Goal: Task Accomplishment & Management: Use online tool/utility

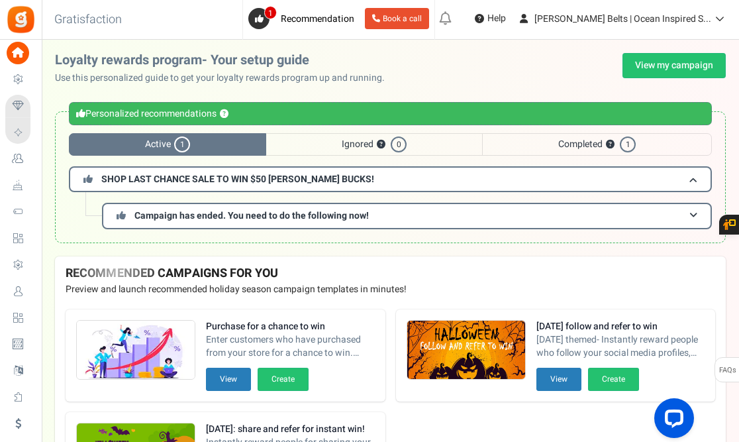
click at [550, 142] on span "Completed ? 1" at bounding box center [597, 144] width 230 height 23
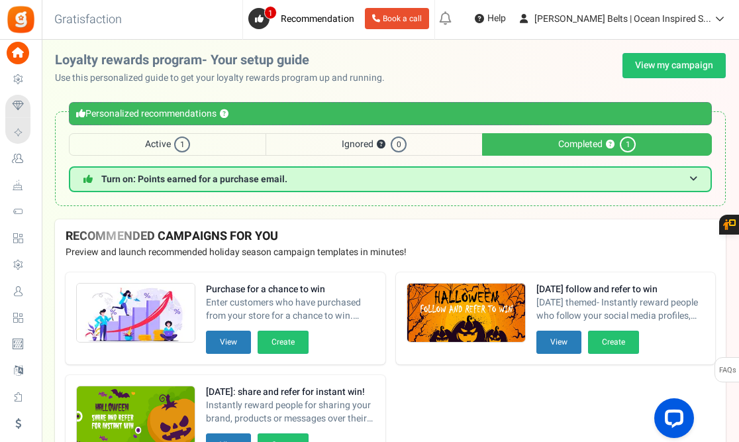
click at [160, 140] on span "Active 1" at bounding box center [167, 144] width 197 height 23
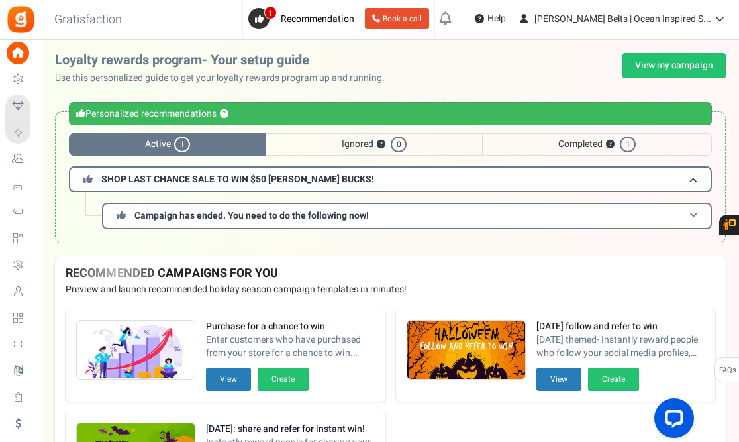
click at [217, 220] on span "Campaign has ended. You need to do the following now!" at bounding box center [251, 216] width 234 height 14
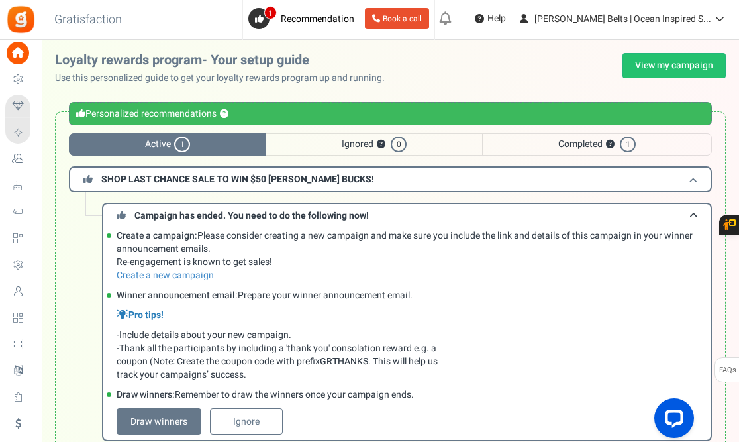
click at [245, 177] on span "SHOP LAST CHANCE SALE TO WIN $50 [PERSON_NAME] BUCKS!" at bounding box center [237, 179] width 273 height 14
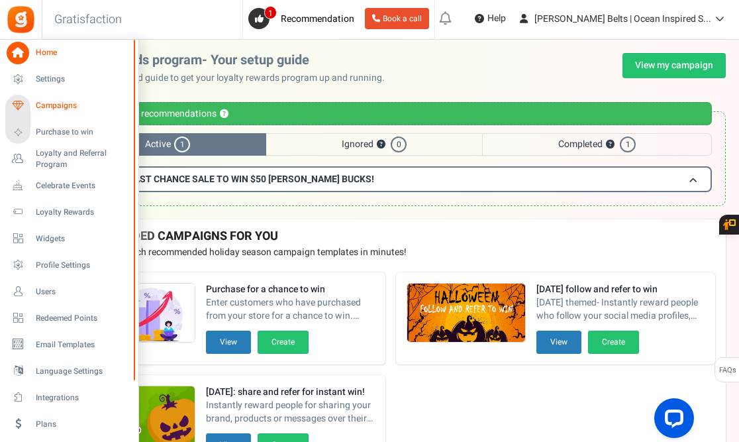
click at [54, 106] on span "Campaigns" at bounding box center [82, 105] width 93 height 11
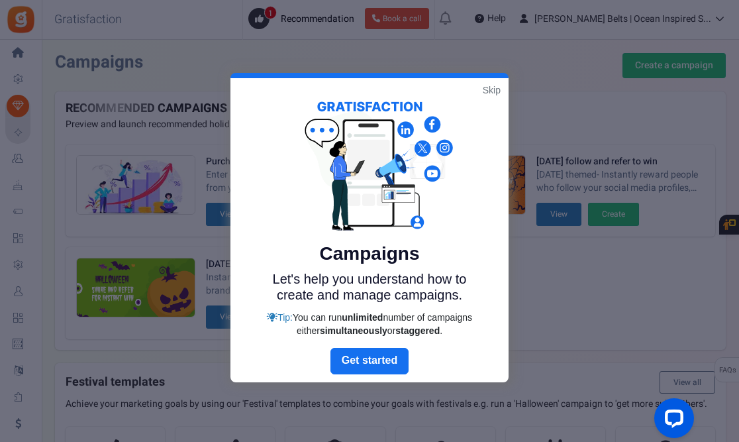
scroll to position [287, 0]
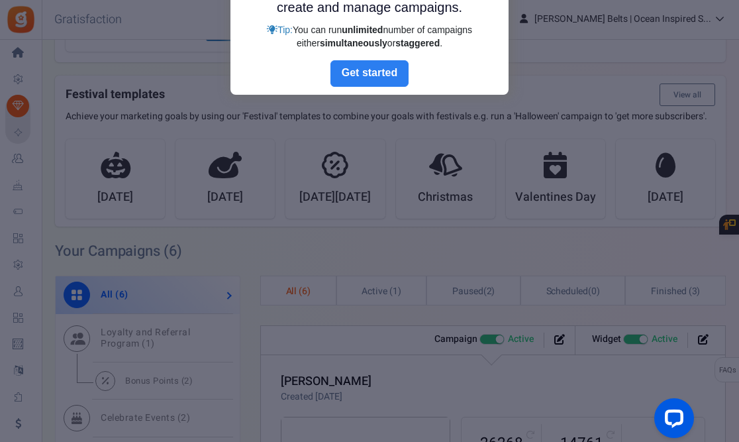
click at [375, 71] on link "Next" at bounding box center [369, 73] width 78 height 26
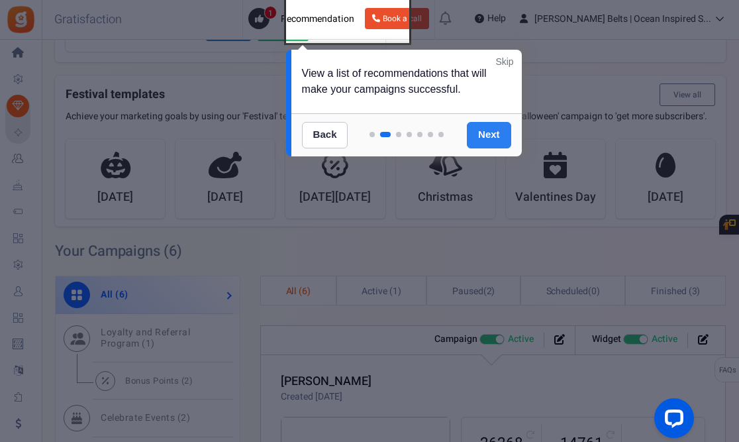
click at [483, 130] on link "Next" at bounding box center [489, 135] width 44 height 26
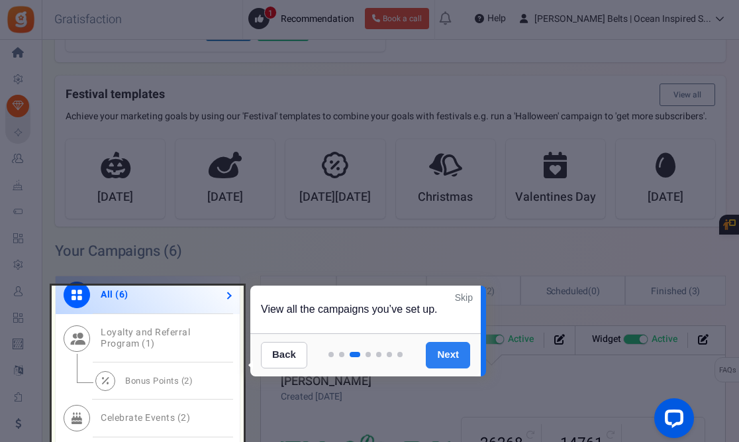
scroll to position [550, 0]
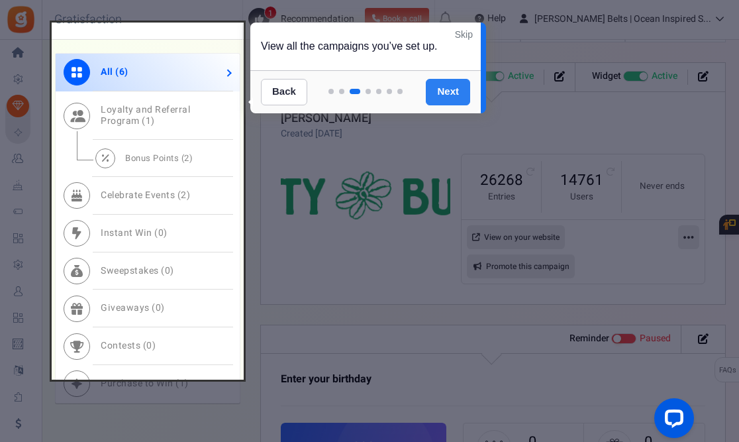
click at [444, 92] on link "Next" at bounding box center [448, 92] width 44 height 26
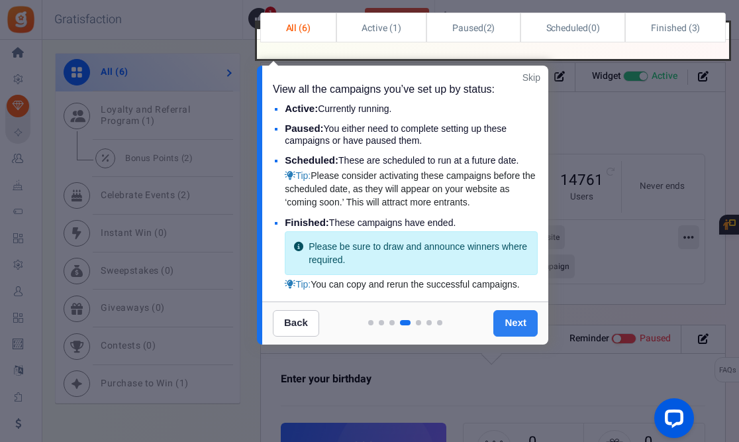
click at [516, 324] on link "Next" at bounding box center [515, 323] width 44 height 26
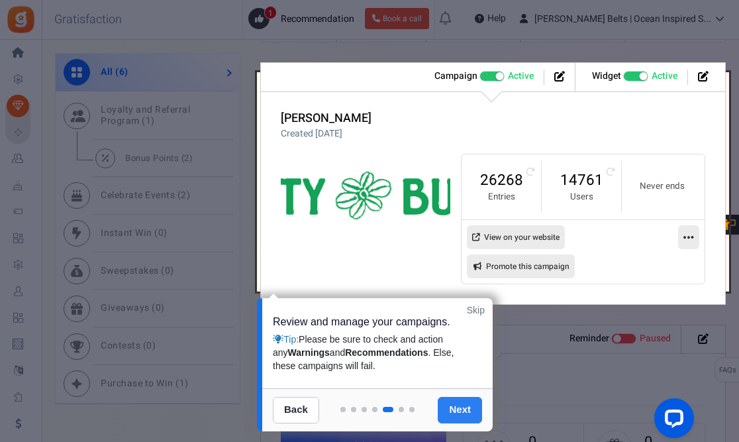
click at [464, 411] on link "Next" at bounding box center [460, 410] width 44 height 26
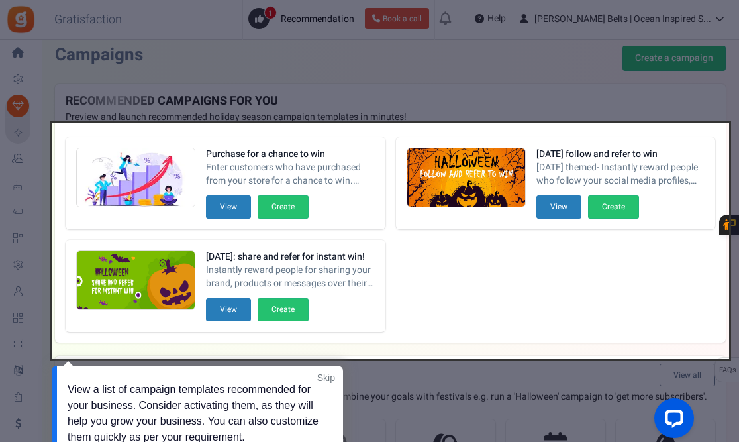
scroll to position [394, 0]
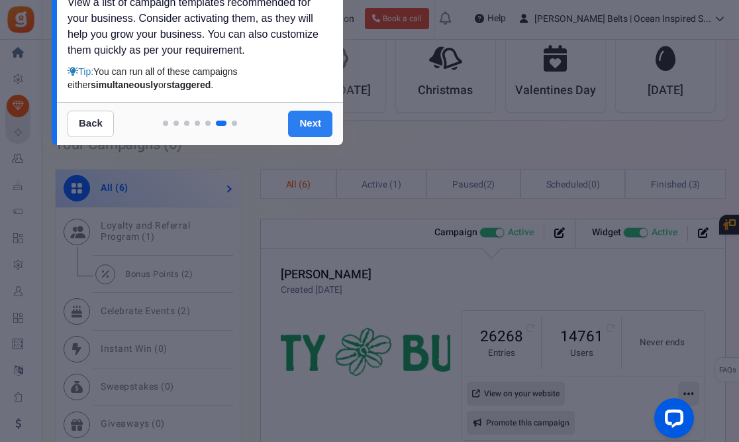
click at [311, 124] on link "Next" at bounding box center [310, 124] width 44 height 26
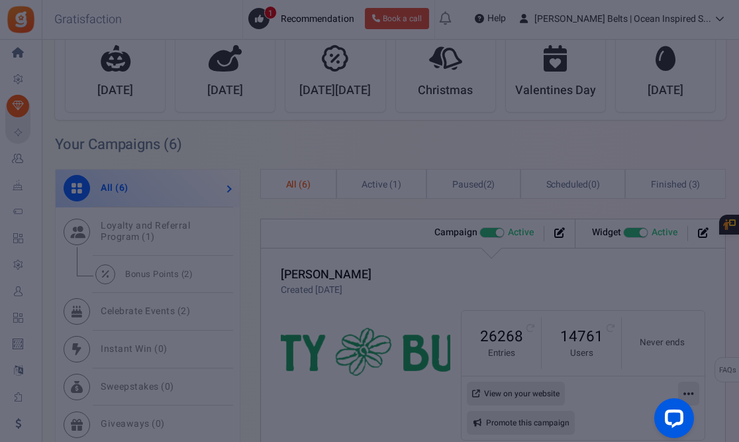
scroll to position [0, 0]
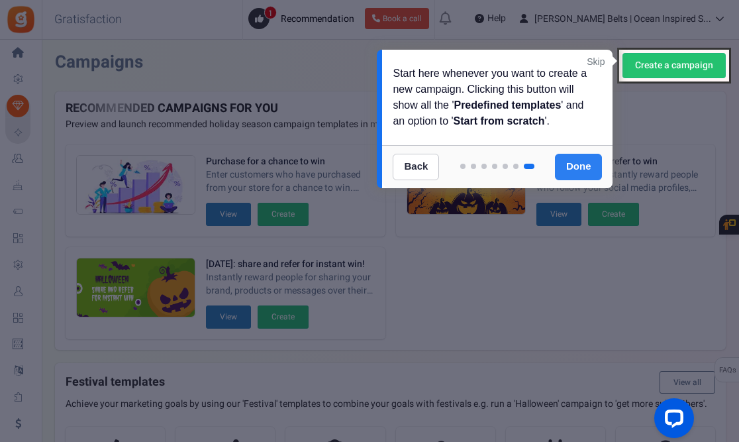
click at [580, 164] on link "Done" at bounding box center [579, 167] width 48 height 26
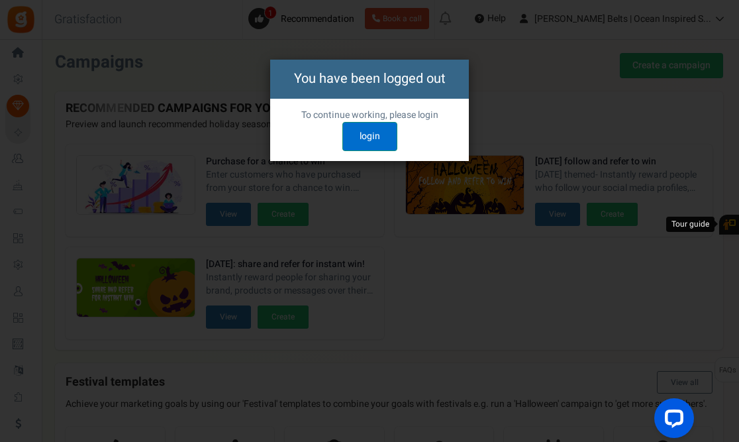
click at [360, 136] on link "login" at bounding box center [369, 136] width 55 height 29
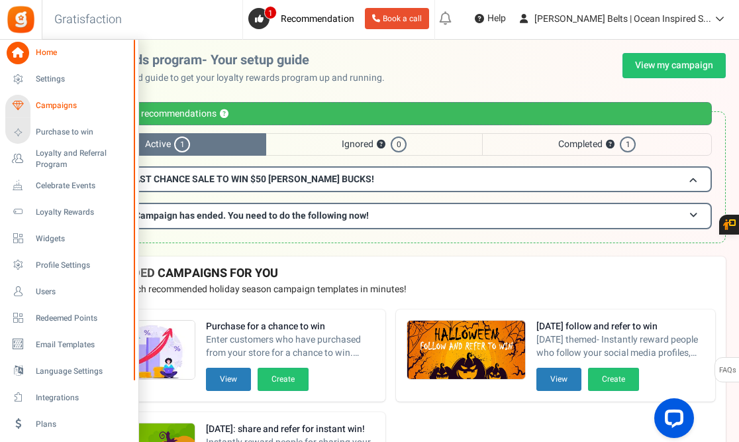
click at [60, 105] on span "Campaigns" at bounding box center [82, 105] width 93 height 11
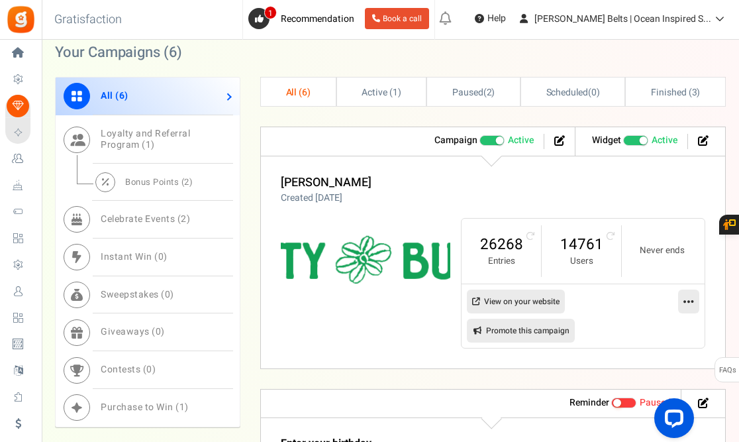
scroll to position [483, 0]
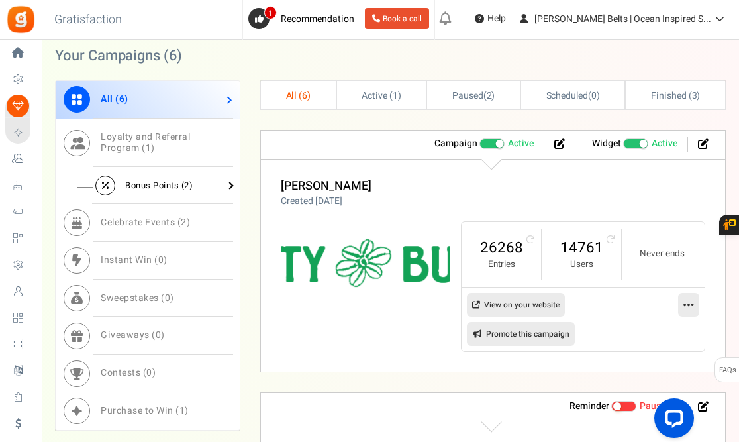
click at [147, 191] on span "Bonus Points ( 2 )" at bounding box center [159, 185] width 68 height 13
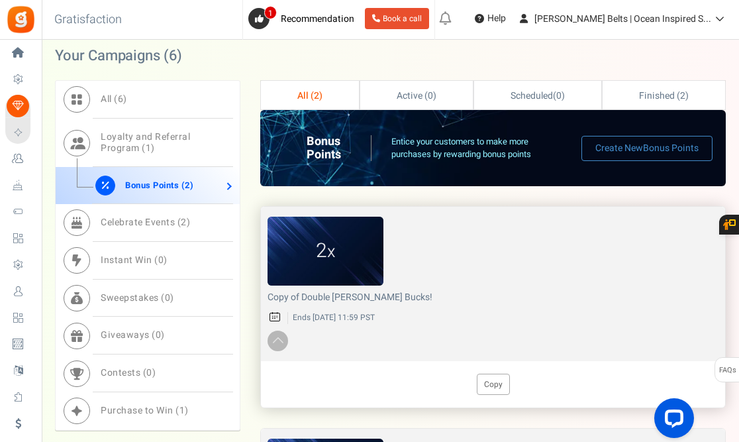
click at [340, 265] on figcaption "2 x" at bounding box center [326, 251] width 116 height 28
click at [320, 302] on h4 "Copy of Double [PERSON_NAME] Bucks!" at bounding box center [493, 297] width 451 height 10
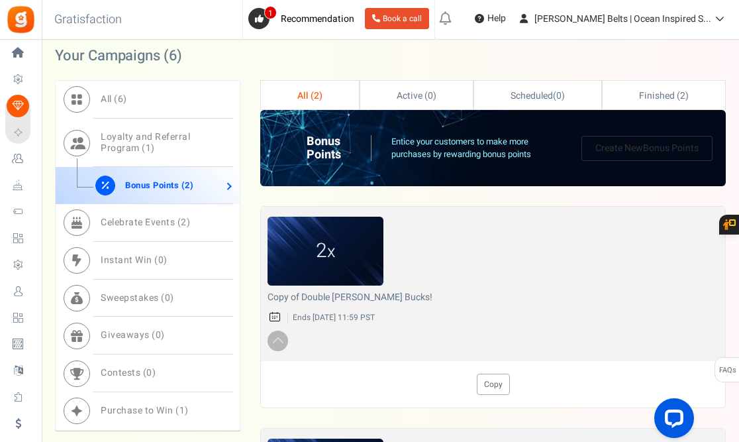
click at [648, 155] on span "Bonus Points" at bounding box center [671, 148] width 56 height 14
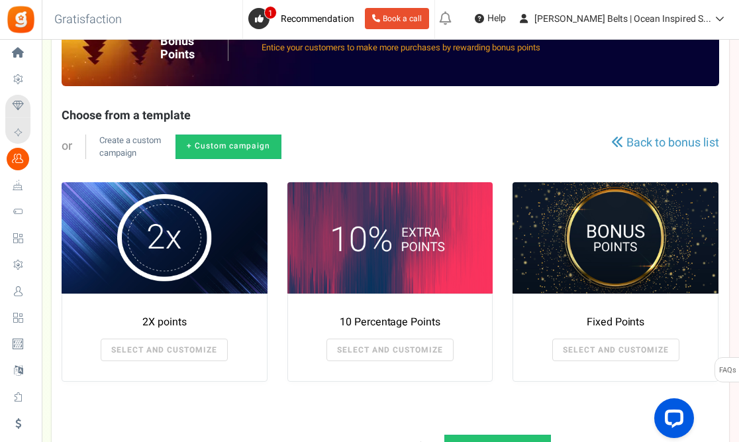
scroll to position [164, 0]
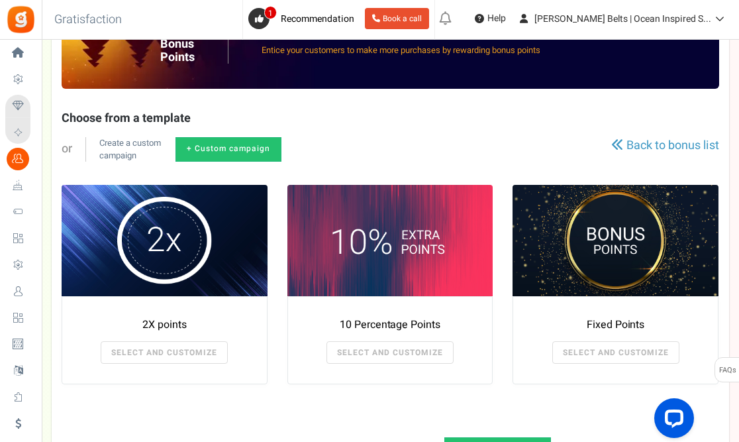
click at [162, 244] on span at bounding box center [165, 240] width 206 height 111
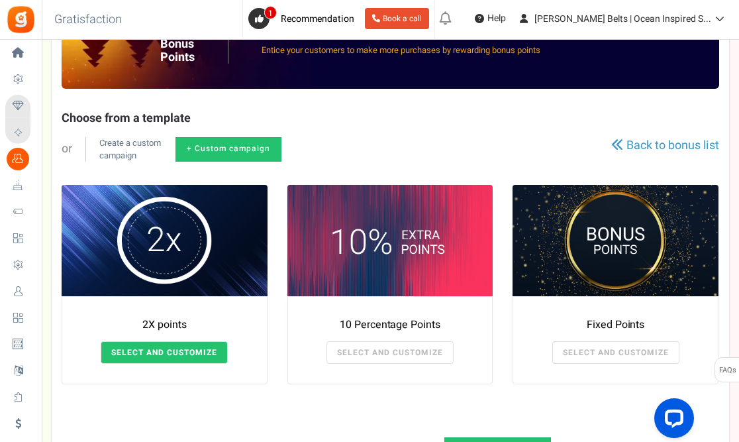
click at [158, 350] on link "SELECT AND CUSTOMIZE" at bounding box center [164, 352] width 127 height 23
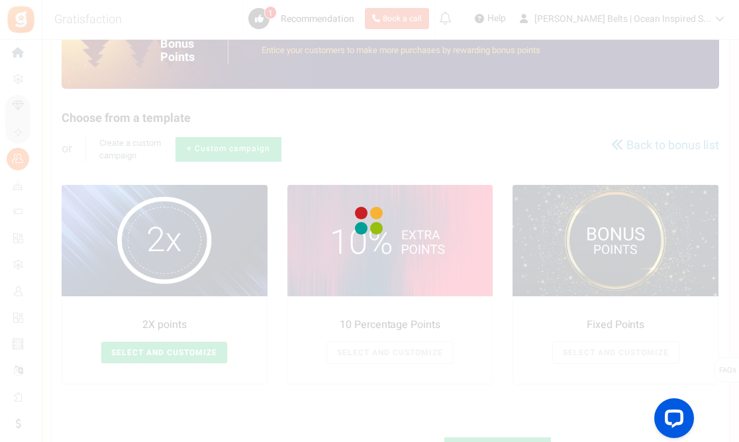
radio input "true"
type input "2"
radio input "true"
type input "[DATE] 12:01 AM"
type input "[DATE] 11:59 PM"
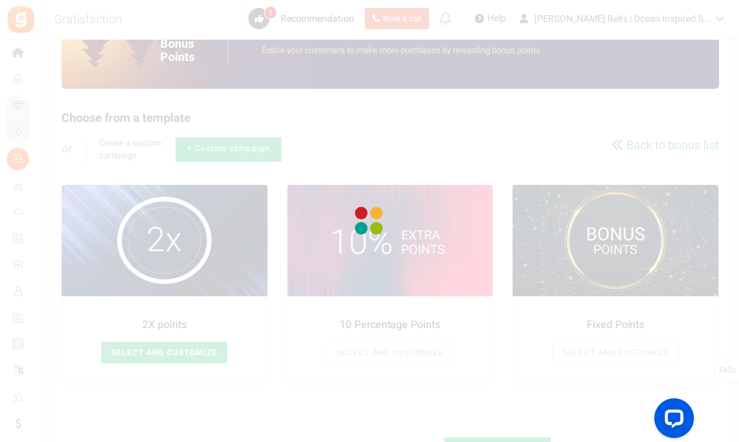
type textarea "2X points"
type textarea "Bonus Points description"
type input "#000000"
type input "#ffbe84"
type input "#000000"
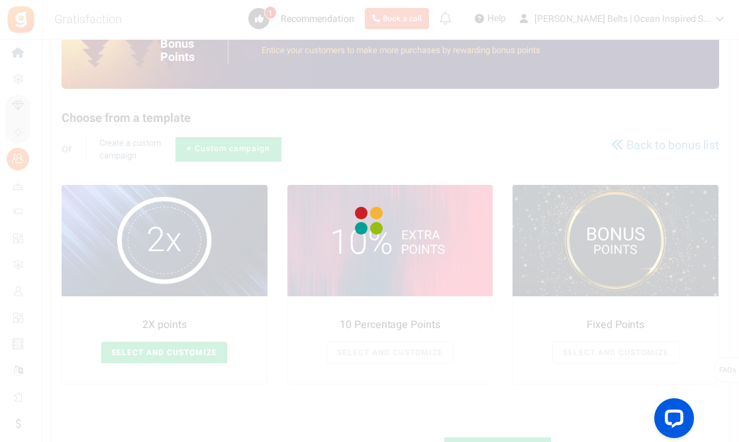
type input "#ffffff"
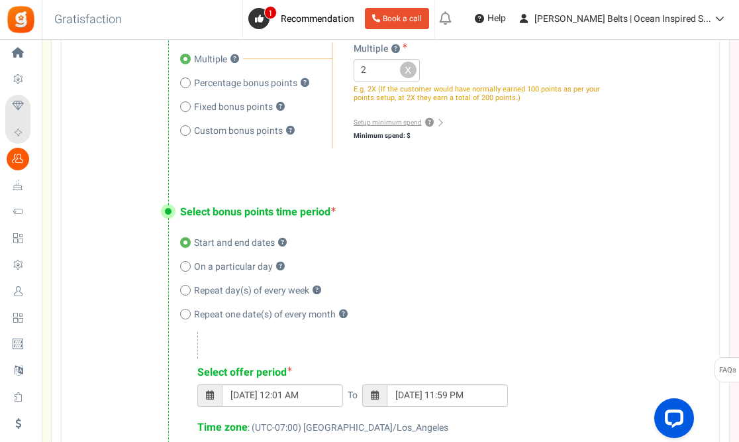
scroll to position [441, 0]
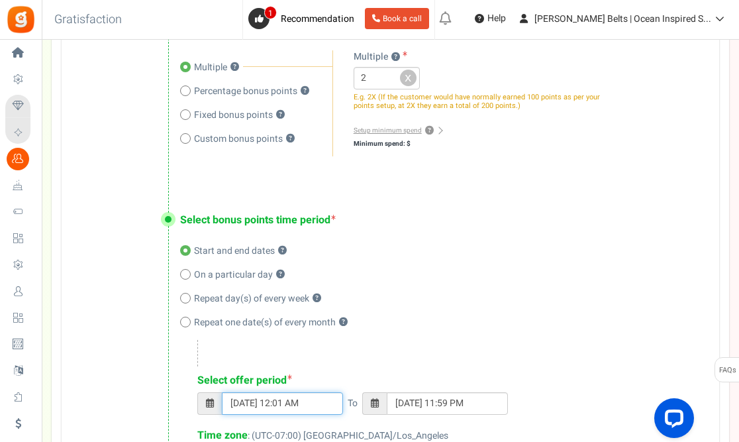
type input "[DATE] 11:59 PM"
click at [297, 409] on input "[DATE] 12:01 AM" at bounding box center [282, 403] width 121 height 23
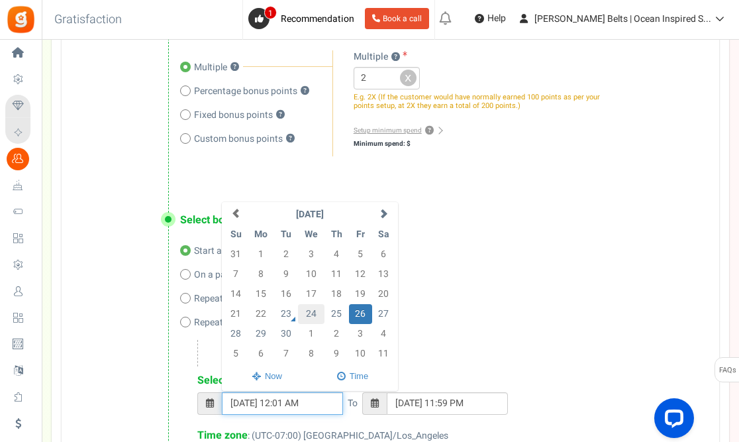
click at [310, 312] on td "24" at bounding box center [311, 314] width 27 height 20
type input "[DATE] 12:01 AM"
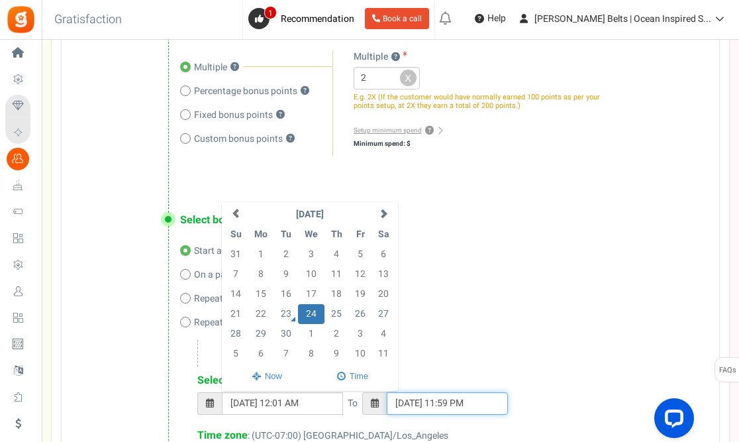
click at [454, 403] on input "[DATE] 11:59 PM" at bounding box center [447, 403] width 121 height 23
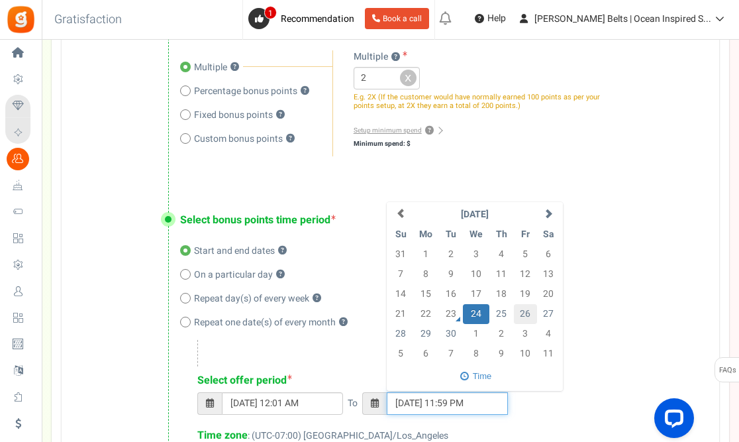
click at [528, 320] on td "26" at bounding box center [525, 314] width 23 height 20
type input "[DATE] 11:59 PM"
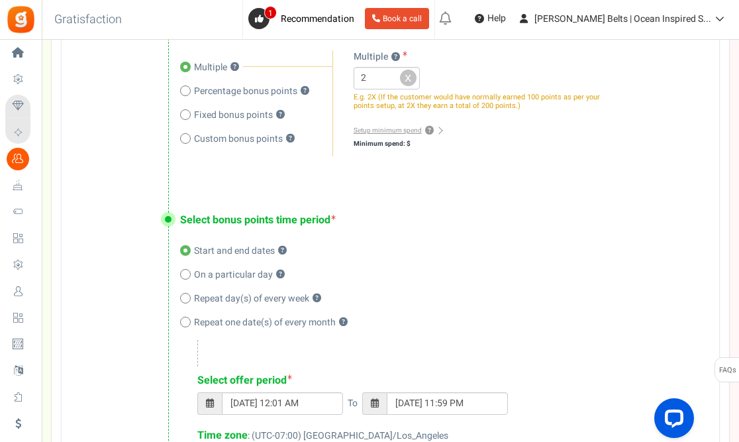
click at [467, 319] on div "Repeat one date(s) of every month ?" at bounding box center [436, 322] width 513 height 13
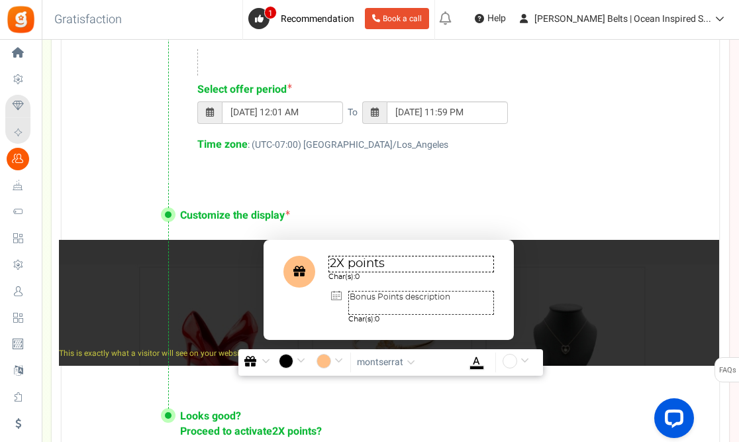
scroll to position [728, 0]
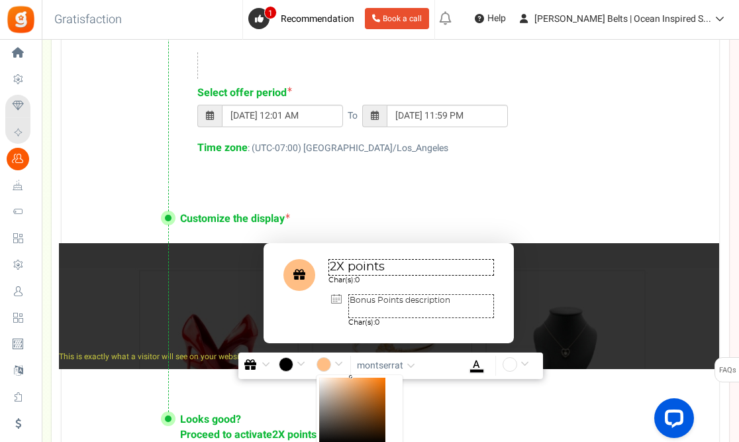
click at [324, 364] on input "#ffbe84" at bounding box center [332, 365] width 30 height 17
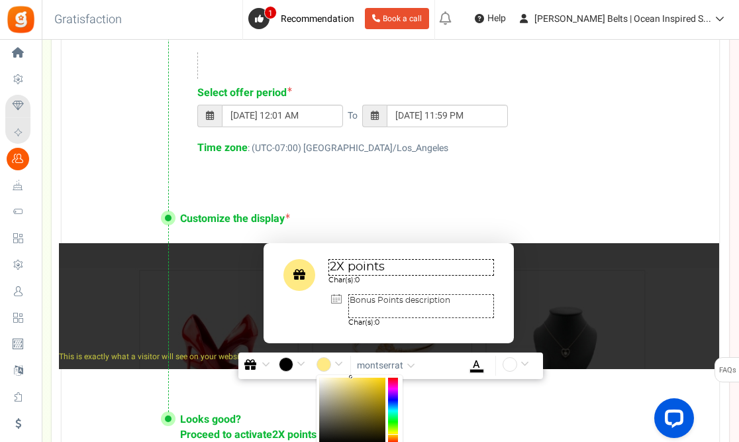
click at [395, 432] on div at bounding box center [393, 410] width 10 height 66
click at [397, 432] on div at bounding box center [393, 410] width 10 height 66
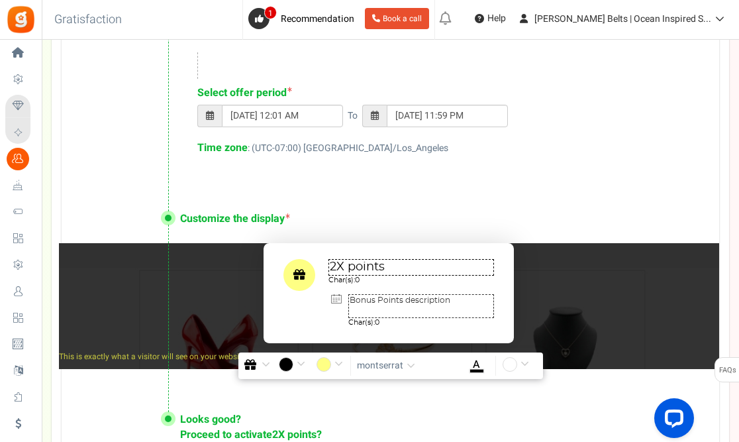
click at [409, 364] on span "button" at bounding box center [411, 366] width 9 height 10
click at [326, 362] on input "#feff84" at bounding box center [332, 365] width 30 height 17
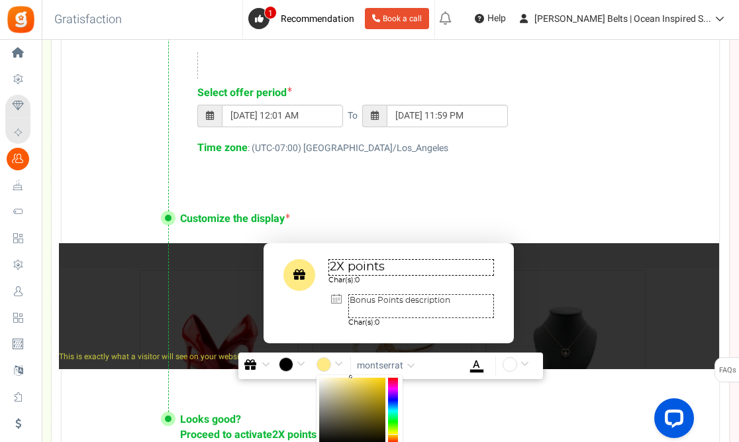
click at [393, 434] on div at bounding box center [393, 410] width 10 height 66
click at [368, 380] on div at bounding box center [352, 410] width 66 height 66
click at [393, 434] on div at bounding box center [393, 410] width 10 height 66
click at [381, 379] on div at bounding box center [352, 410] width 66 height 66
type input "#f8f910"
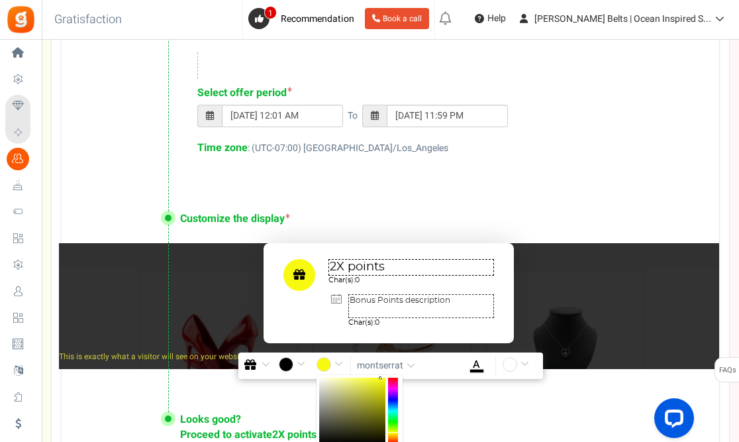
click at [393, 432] on div at bounding box center [393, 410] width 10 height 66
click at [412, 364] on span "button" at bounding box center [411, 366] width 9 height 10
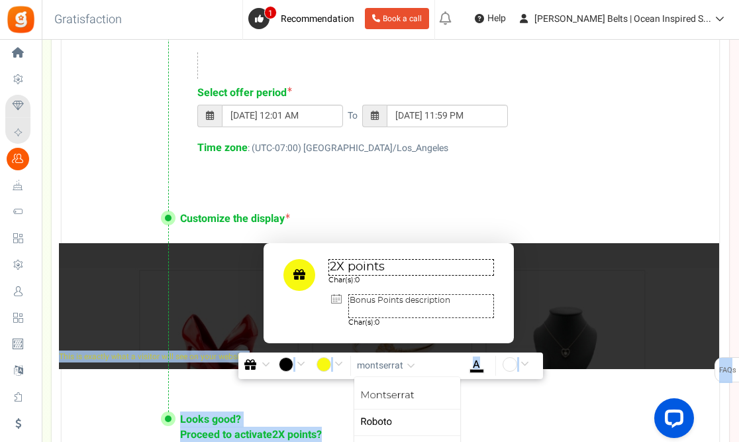
drag, startPoint x: 738, startPoint y: 341, endPoint x: 733, endPoint y: 368, distance: 27.7
click at [413, 362] on span "button" at bounding box center [411, 366] width 9 height 10
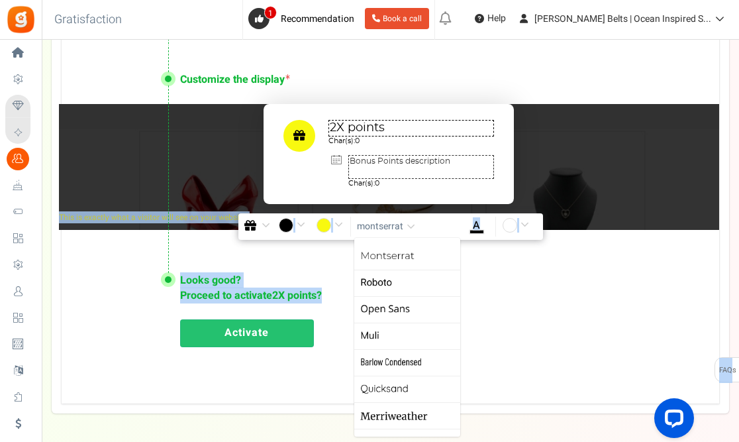
scroll to position [860, 0]
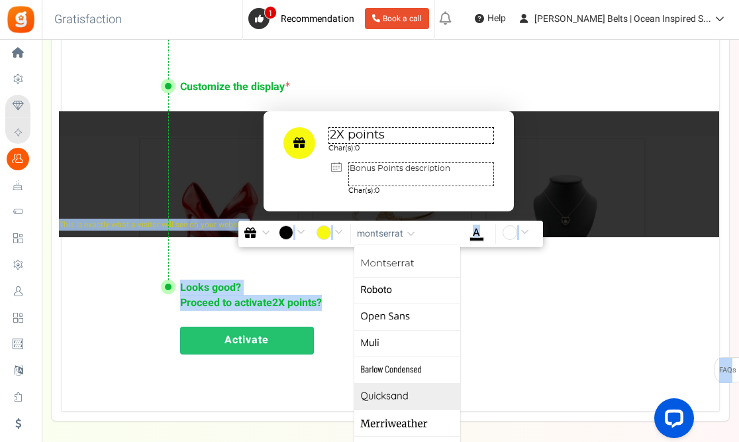
click at [409, 395] on link "Quicksand" at bounding box center [407, 396] width 106 height 26
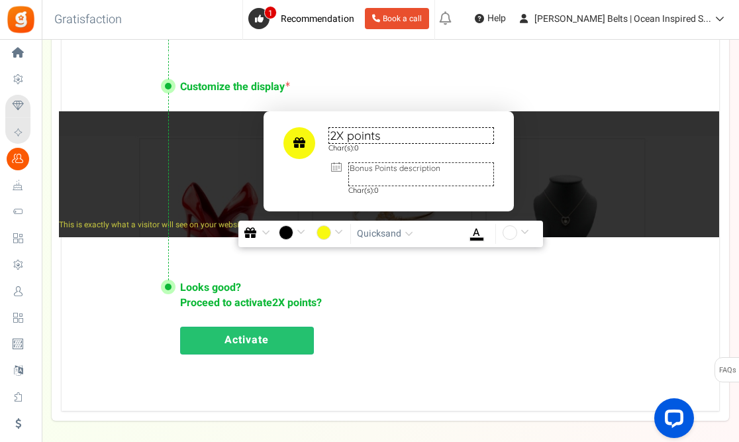
drag, startPoint x: 460, startPoint y: 172, endPoint x: 336, endPoint y: 171, distance: 124.5
click at [348, 171] on div "Bonus Points description Char(s): 0" at bounding box center [421, 178] width 146 height 32
type textarea "DOUBLE [PERSON_NAME] BUCKS PROMO"
click at [479, 235] on u "A" at bounding box center [476, 232] width 7 height 16
click at [479, 235] on input "#000000" at bounding box center [477, 233] width 30 height 17
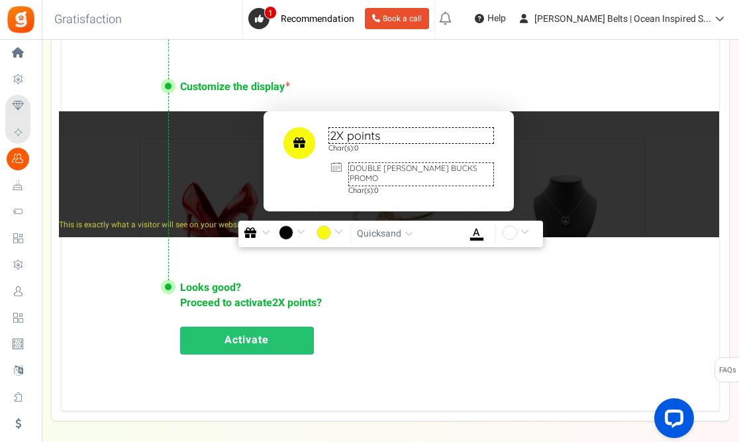
scroll to position [0, 8]
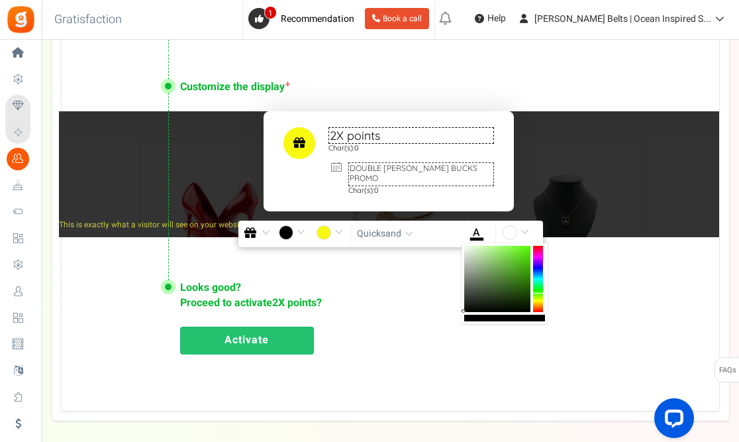
click at [539, 293] on div at bounding box center [538, 279] width 10 height 66
drag, startPoint x: 541, startPoint y: 293, endPoint x: 540, endPoint y: 310, distance: 16.6
click at [540, 310] on div at bounding box center [538, 279] width 10 height 66
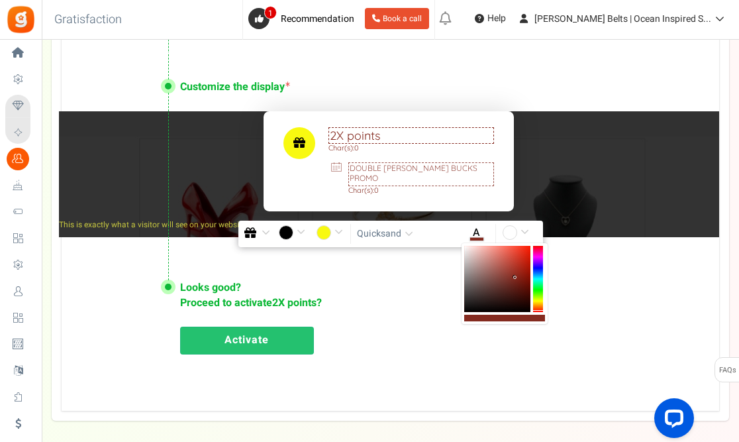
scroll to position [0, 5]
click at [515, 277] on div at bounding box center [497, 279] width 66 height 66
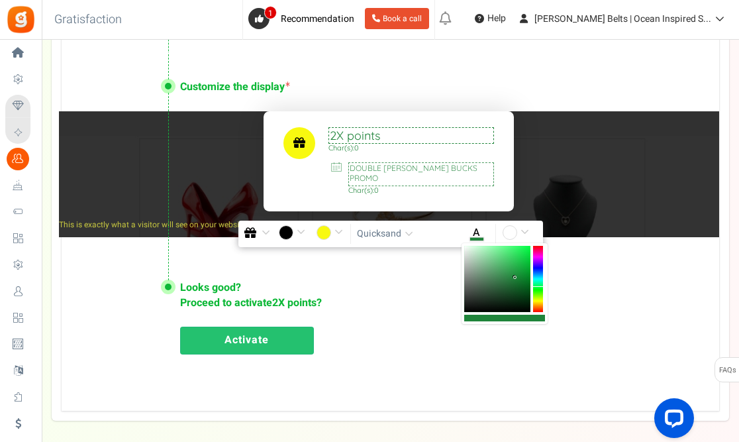
click at [542, 287] on div at bounding box center [538, 279] width 10 height 66
drag, startPoint x: 517, startPoint y: 284, endPoint x: 524, endPoint y: 287, distance: 8.0
click at [524, 287] on div at bounding box center [497, 279] width 66 height 66
click at [542, 279] on div at bounding box center [505, 283] width 86 height 81
click at [538, 278] on div at bounding box center [538, 279] width 10 height 66
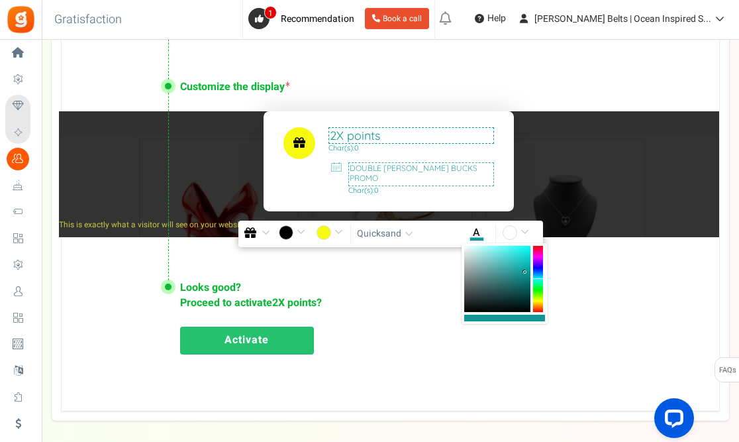
click at [525, 272] on div at bounding box center [497, 279] width 66 height 66
click at [527, 283] on div at bounding box center [497, 279] width 66 height 66
click at [527, 297] on div at bounding box center [497, 279] width 66 height 66
click at [530, 283] on div at bounding box center [505, 283] width 86 height 81
click at [526, 282] on div at bounding box center [497, 279] width 66 height 66
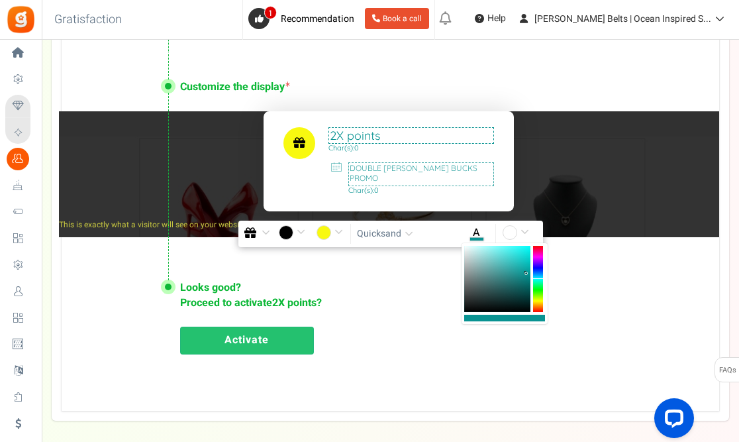
drag, startPoint x: 526, startPoint y: 282, endPoint x: 526, endPoint y: 273, distance: 9.3
click at [526, 273] on b at bounding box center [525, 272] width 3 height 3
type input "#057c7b"
click at [528, 279] on b at bounding box center [527, 278] width 3 height 3
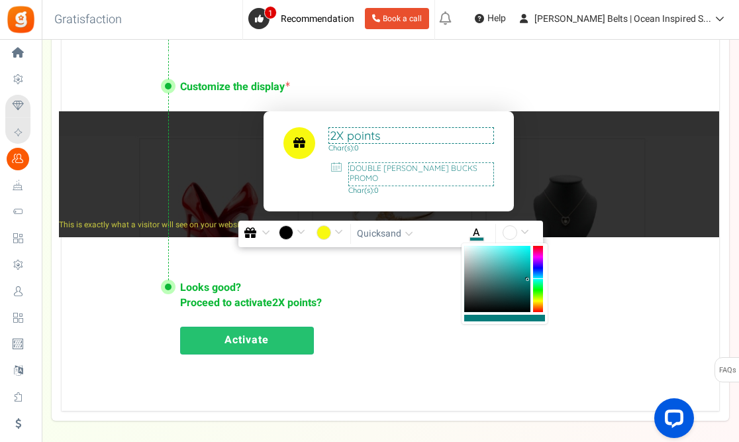
click at [410, 232] on span "button" at bounding box center [409, 234] width 9 height 10
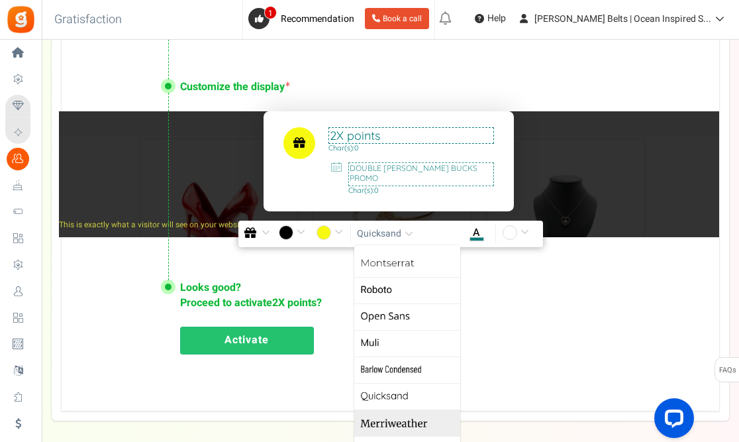
click at [395, 425] on link "Merriweather" at bounding box center [407, 422] width 106 height 26
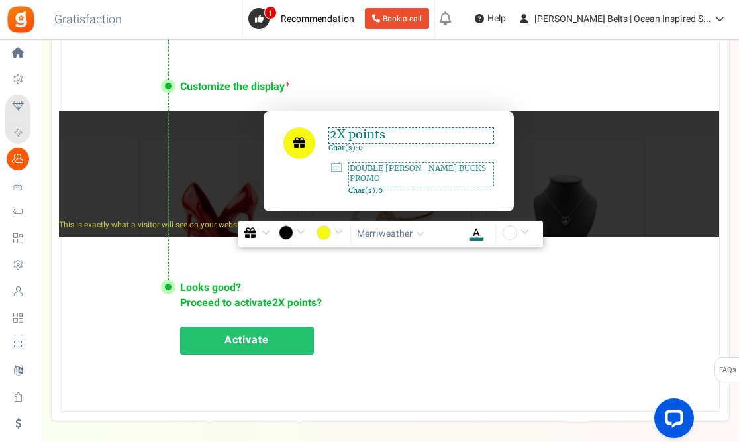
click at [417, 235] on span "button" at bounding box center [420, 234] width 9 height 10
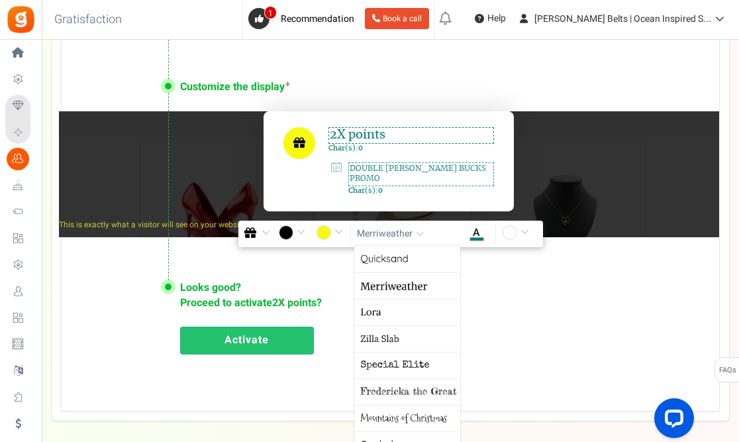
scroll to position [138, 0]
click at [417, 358] on link "Special Elite" at bounding box center [407, 364] width 106 height 26
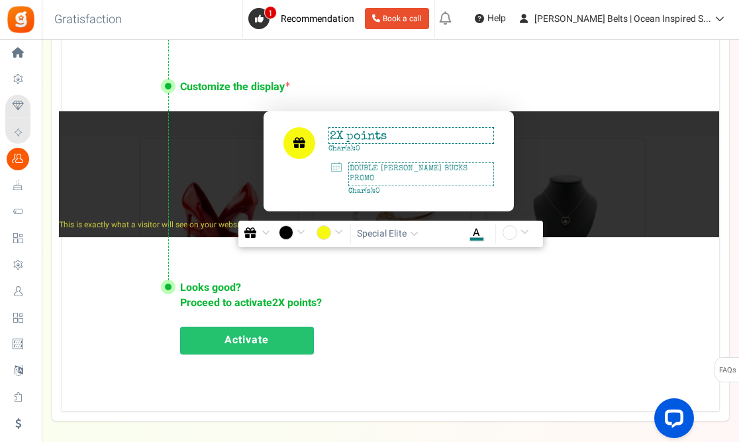
click at [415, 232] on span "button" at bounding box center [414, 234] width 9 height 10
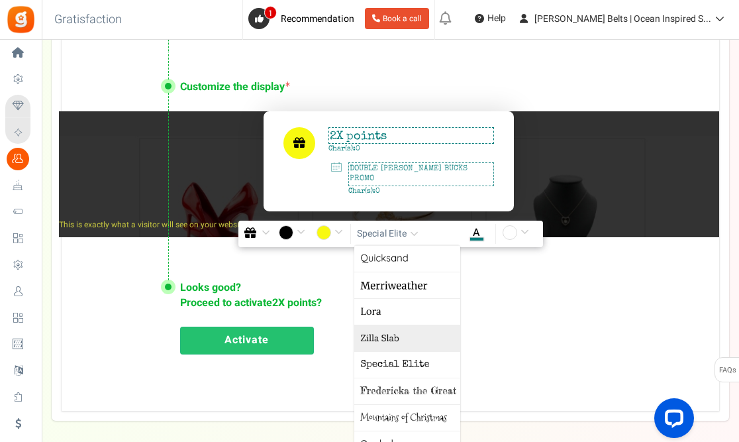
click at [412, 347] on link "Zilla Slab" at bounding box center [407, 337] width 106 height 26
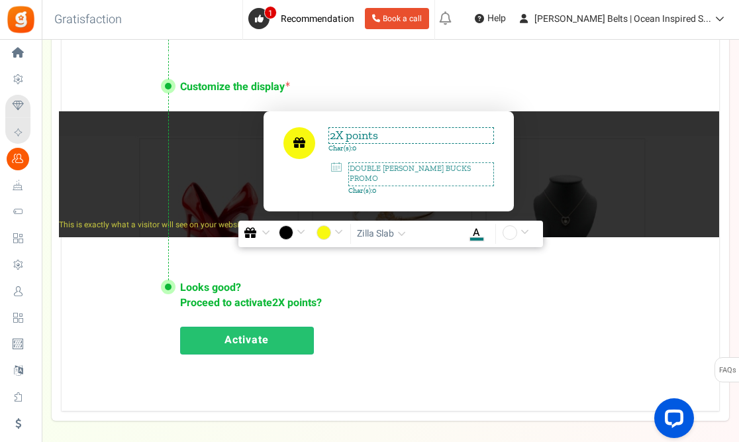
click at [399, 236] on span "button" at bounding box center [401, 234] width 9 height 10
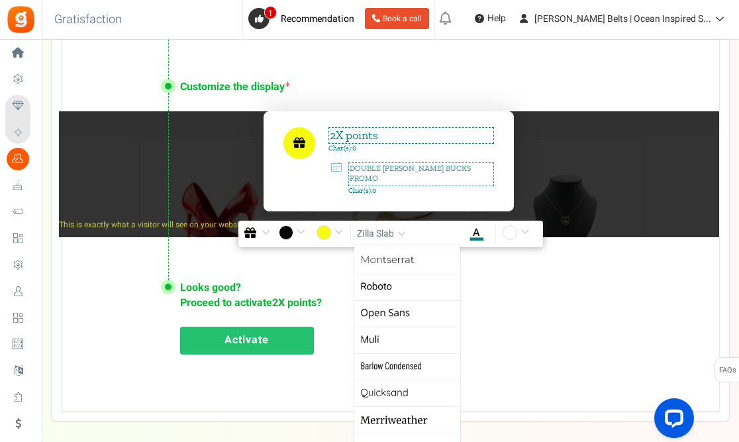
scroll to position [0, 0]
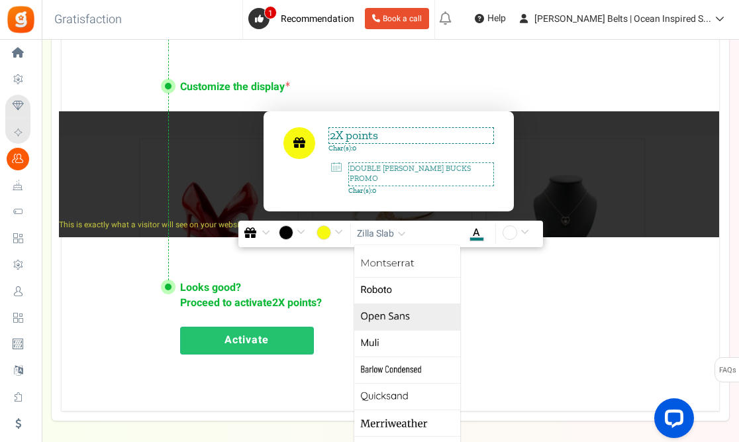
click at [397, 315] on link "Open Sans" at bounding box center [407, 316] width 106 height 26
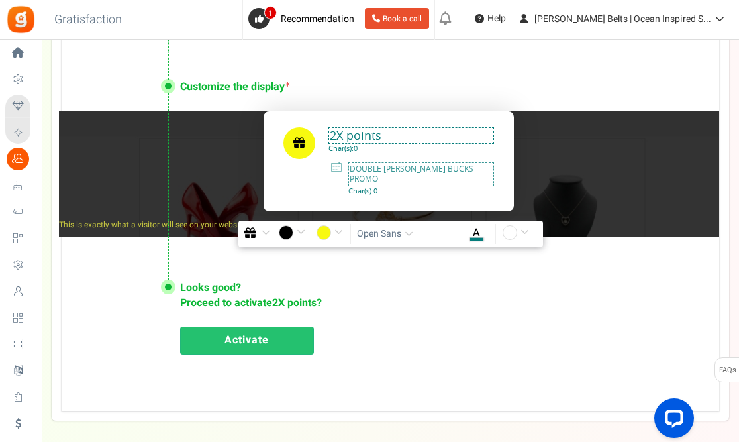
click at [413, 236] on span "button" at bounding box center [409, 234] width 9 height 10
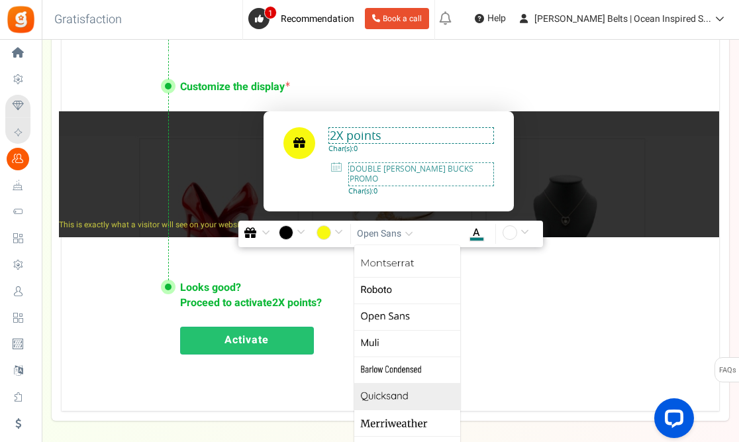
click at [402, 395] on link "Quicksand" at bounding box center [407, 396] width 106 height 26
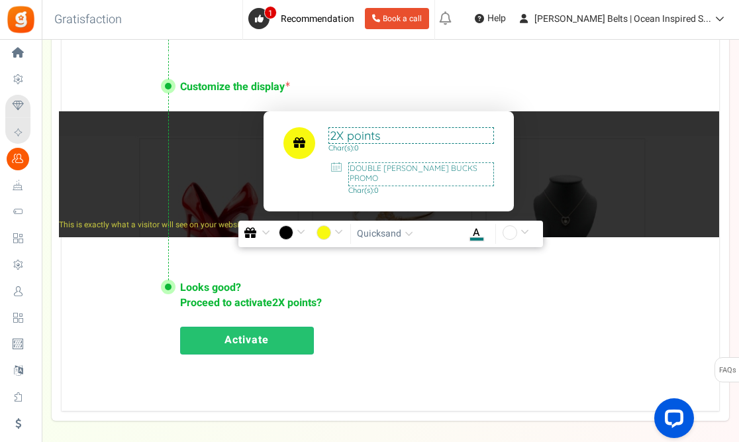
click at [413, 132] on textarea "2X points" at bounding box center [411, 135] width 166 height 17
click at [371, 139] on textarea "2X points" at bounding box center [411, 135] width 166 height 17
click at [397, 134] on textarea "2X points" at bounding box center [411, 135] width 166 height 17
type textarea "2X points [DATE]"
click at [475, 170] on textarea "DOUBLE [PERSON_NAME] BUCKS PROMO" at bounding box center [421, 174] width 146 height 24
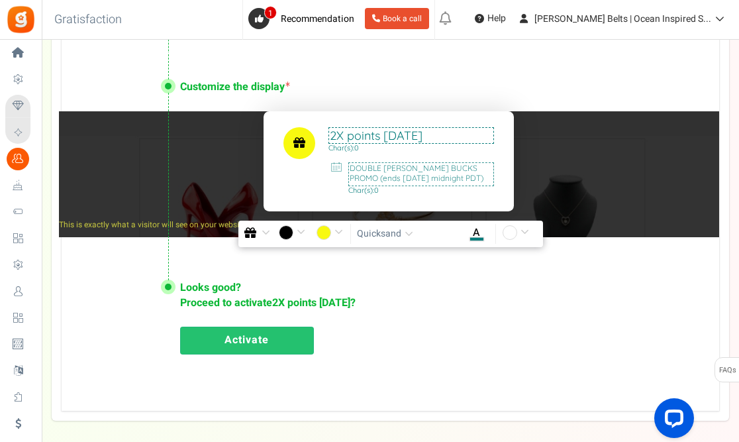
type textarea "DOUBLE [PERSON_NAME] BUCKS PROMO (ends [DATE] midnight PDT)"
click at [338, 232] on input "#f8f910" at bounding box center [332, 233] width 30 height 17
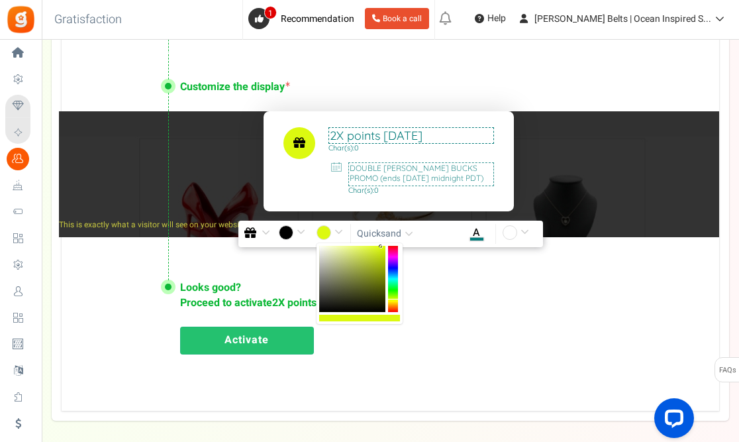
type input "#f9ed10"
click at [395, 301] on div at bounding box center [393, 279] width 10 height 66
click at [295, 227] on input "#000000" at bounding box center [294, 233] width 30 height 17
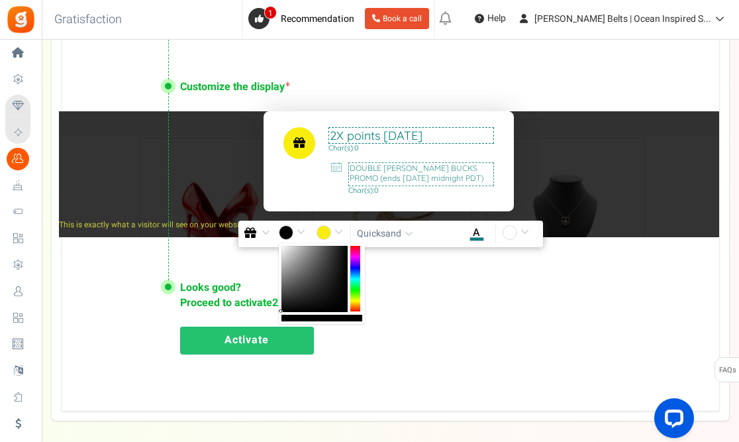
click at [356, 279] on div at bounding box center [355, 279] width 10 height 66
click at [342, 277] on div at bounding box center [314, 279] width 66 height 66
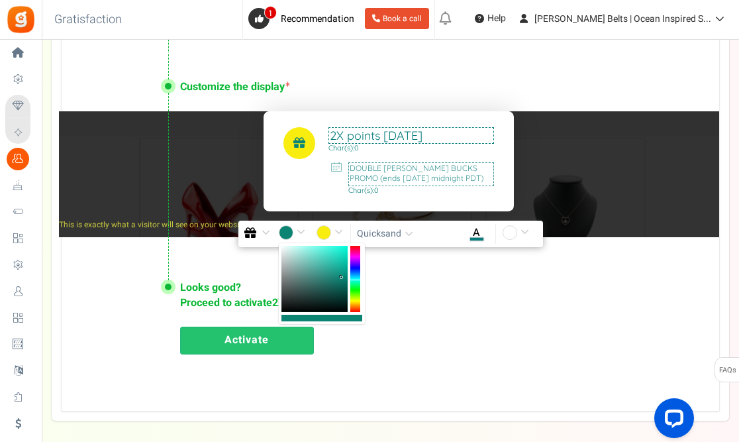
type input "#05aa94"
click at [346, 268] on div at bounding box center [314, 279] width 66 height 66
click at [376, 364] on div "Looks good? Proceed to activate 2X points [DATE] ? Activate" at bounding box center [391, 316] width 658 height 124
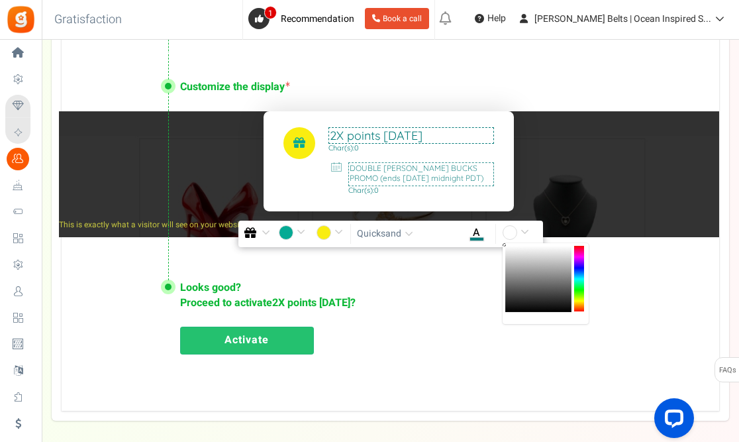
click at [523, 231] on input "#ffffff" at bounding box center [518, 233] width 30 height 17
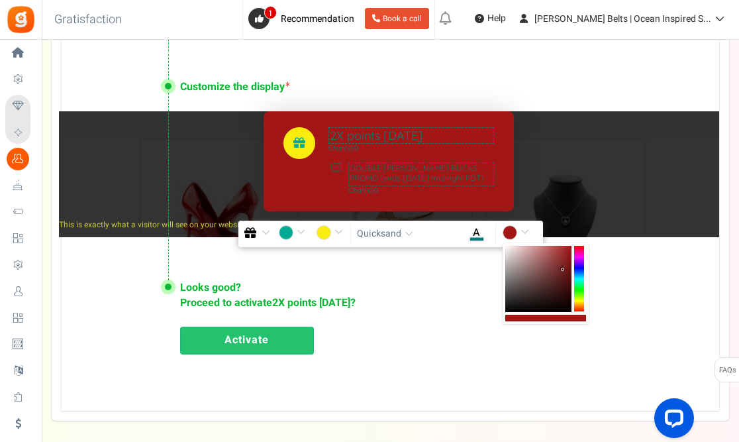
click at [563, 270] on div at bounding box center [538, 279] width 66 height 66
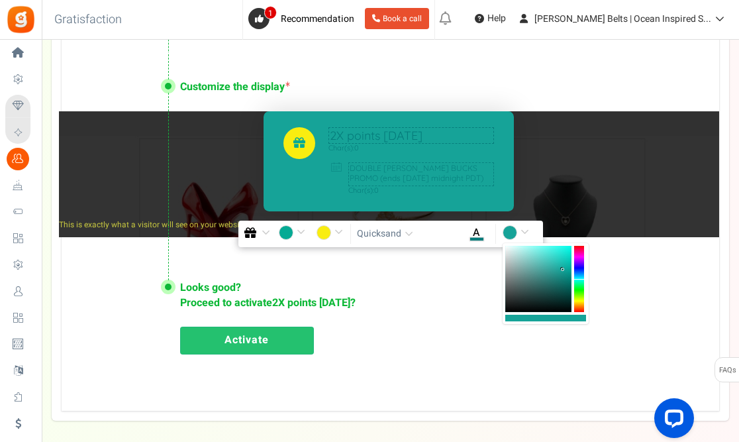
click at [582, 279] on div at bounding box center [579, 279] width 10 height 66
click at [555, 255] on div at bounding box center [538, 279] width 66 height 66
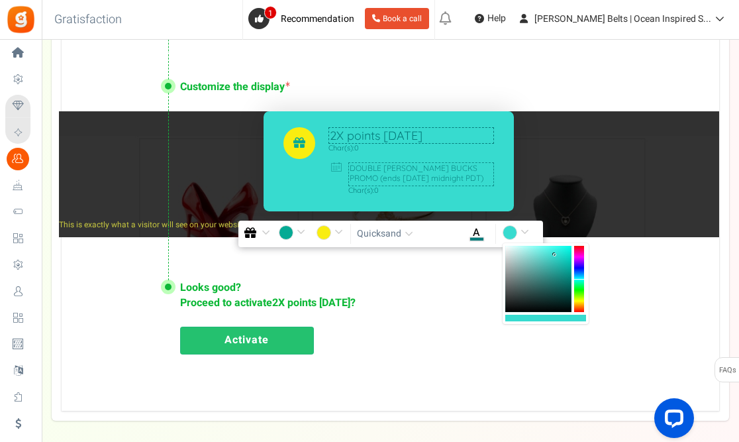
click at [540, 250] on div at bounding box center [538, 279] width 66 height 66
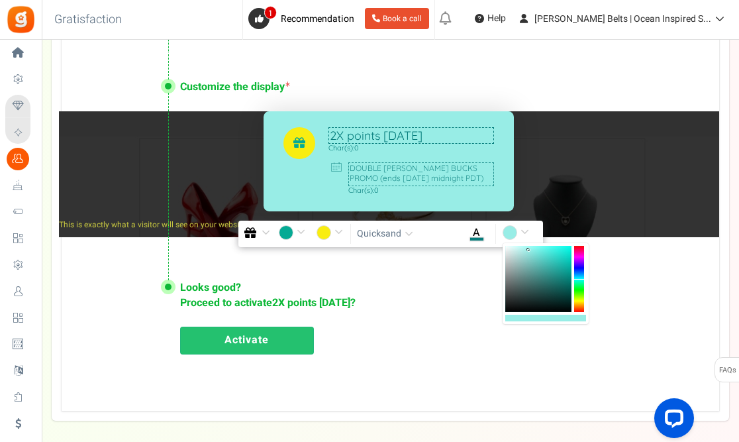
click at [529, 250] on div at bounding box center [538, 279] width 66 height 66
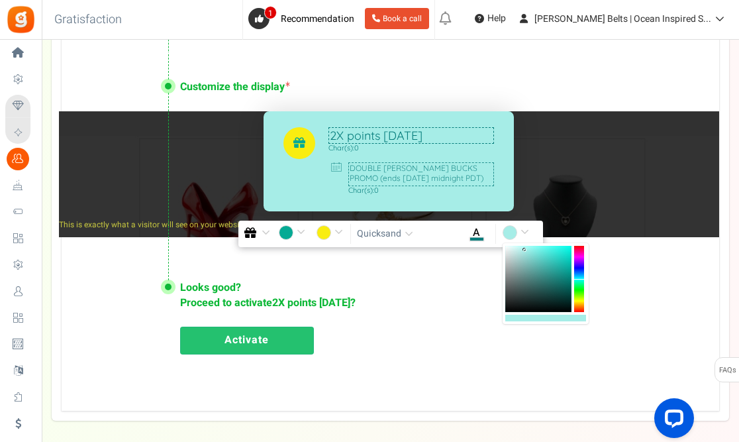
click at [525, 250] on div at bounding box center [538, 279] width 66 height 66
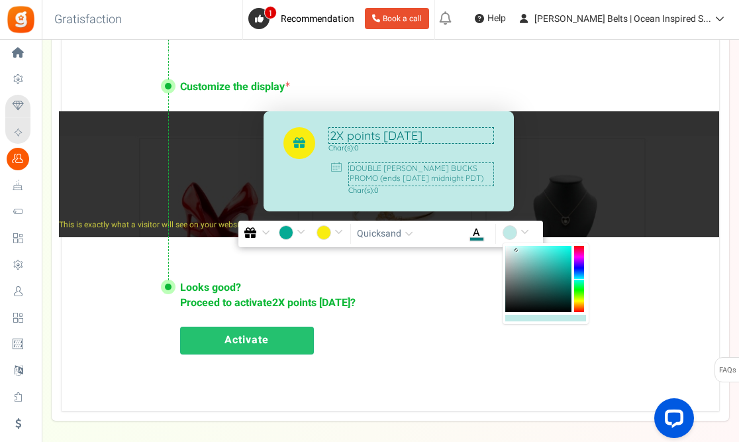
type input "#beeae7"
click at [518, 251] on b at bounding box center [517, 250] width 3 height 3
click at [410, 308] on div "Looks good? Proceed to activate 2X points [DATE] ? Activate" at bounding box center [391, 316] width 658 height 124
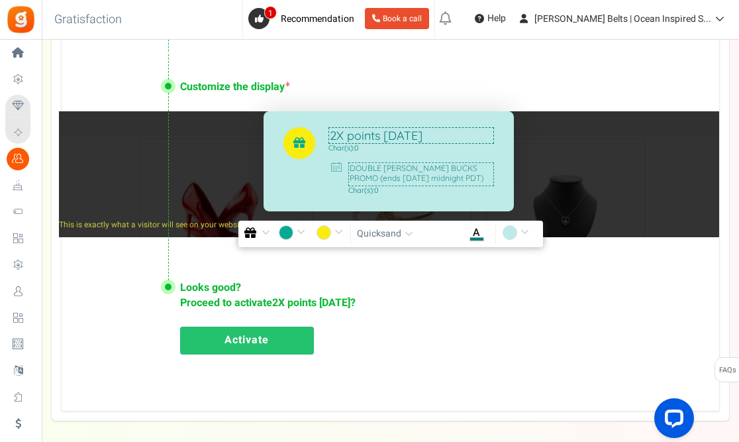
click at [335, 168] on icon at bounding box center [336, 166] width 13 height 9
click at [337, 168] on icon at bounding box center [336, 166] width 13 height 9
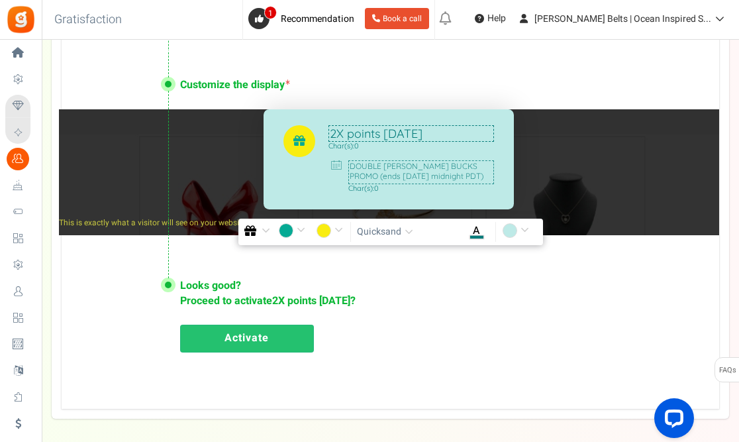
scroll to position [867, 0]
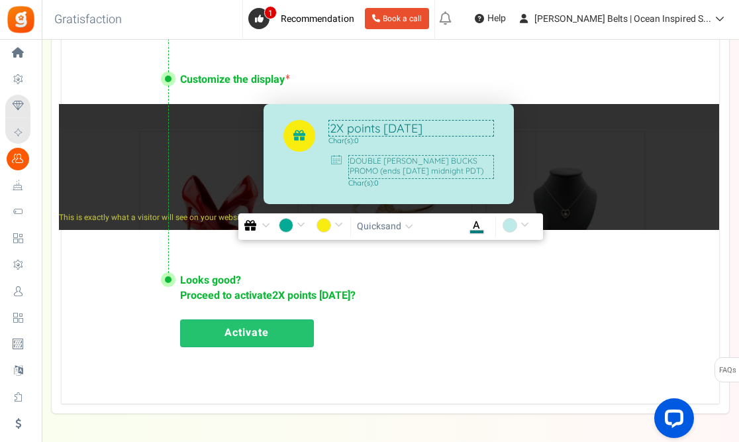
click at [275, 336] on link "Activate" at bounding box center [247, 333] width 134 height 28
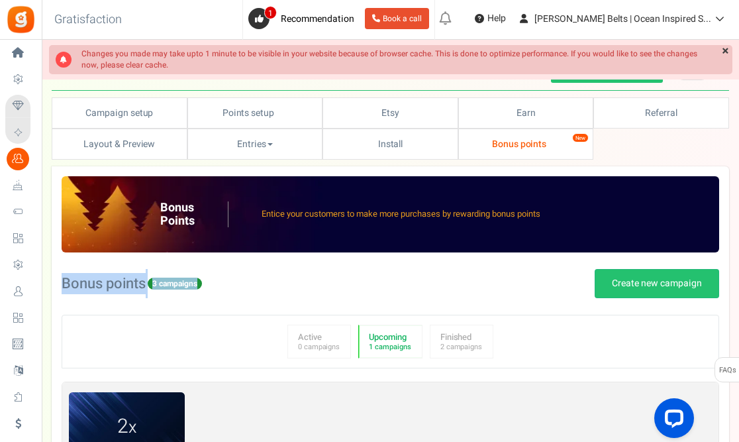
drag, startPoint x: 738, startPoint y: 264, endPoint x: 719, endPoint y: 310, distance: 49.3
click at [719, 310] on div "Campaign setup Points setup New Etsy Earn Referral Reward reviews WOO LOOX [DOM…" at bounding box center [390, 349] width 697 height 505
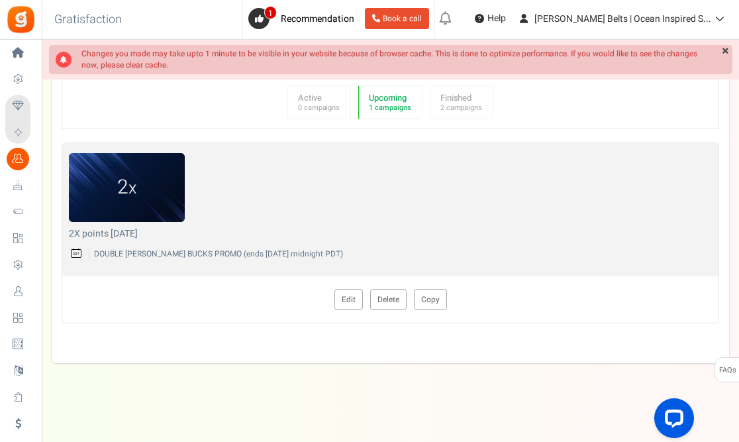
scroll to position [240, 0]
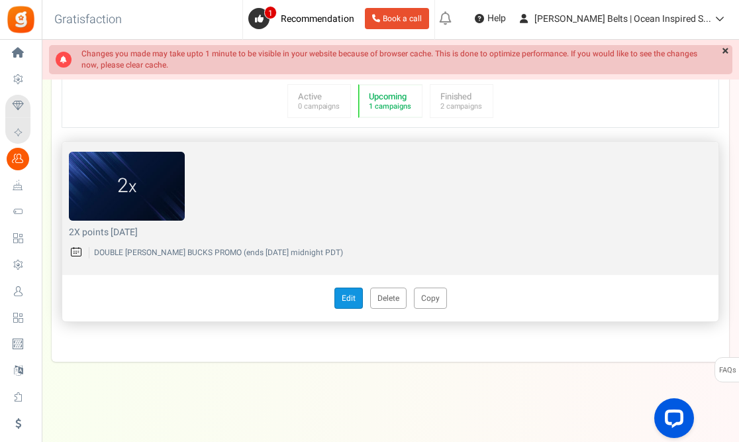
click at [350, 300] on link "Edit" at bounding box center [348, 297] width 28 height 21
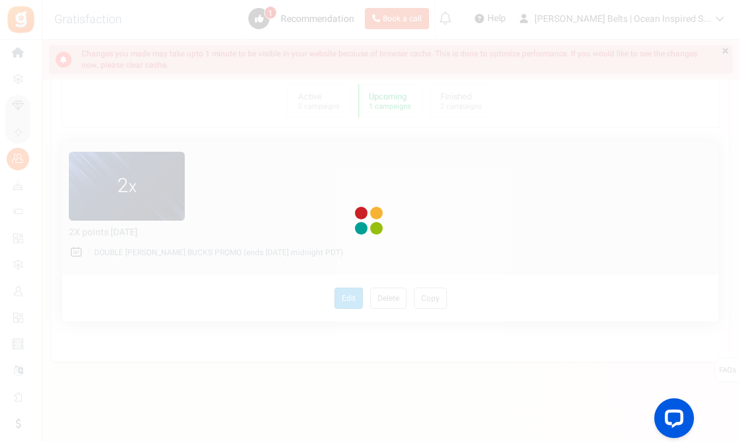
radio input "true"
type input "2"
radio input "true"
type input "[DATE] 12:01 AM"
type input "[DATE] 11:59 PM"
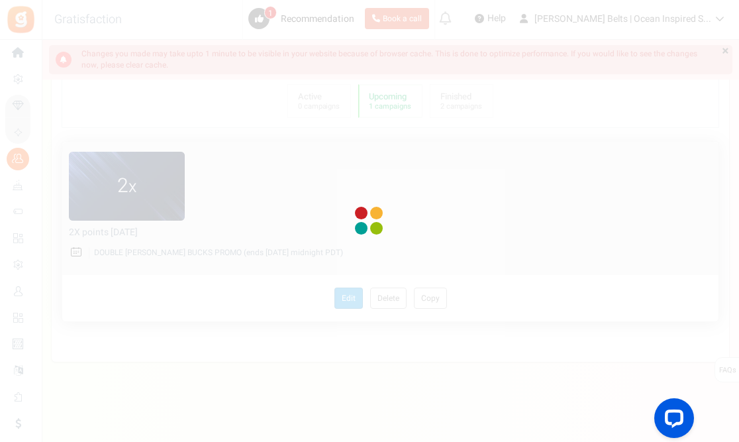
type textarea "2X points [DATE]"
type textarea "DOUBLE [PERSON_NAME] BUCKS PROMO (ends [DATE] midnight PDT)"
type input "#05aa94"
type input "#f9ed10"
type input "#057c7b"
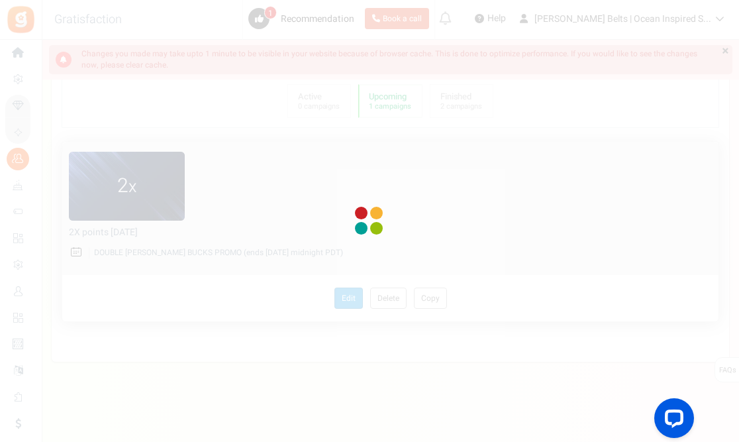
type input "#beeae7"
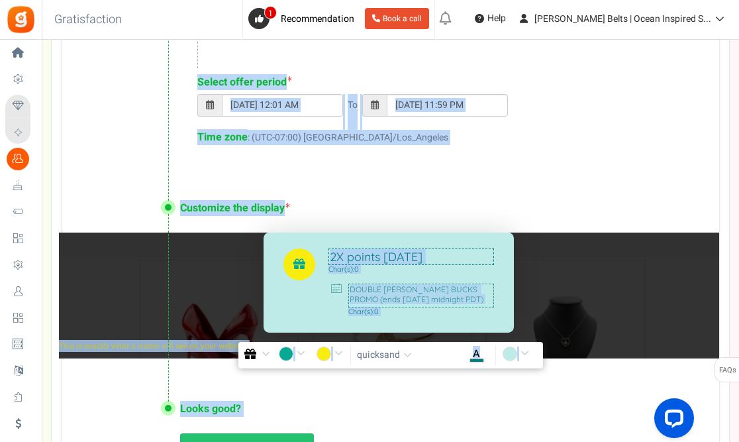
scroll to position [744, 0]
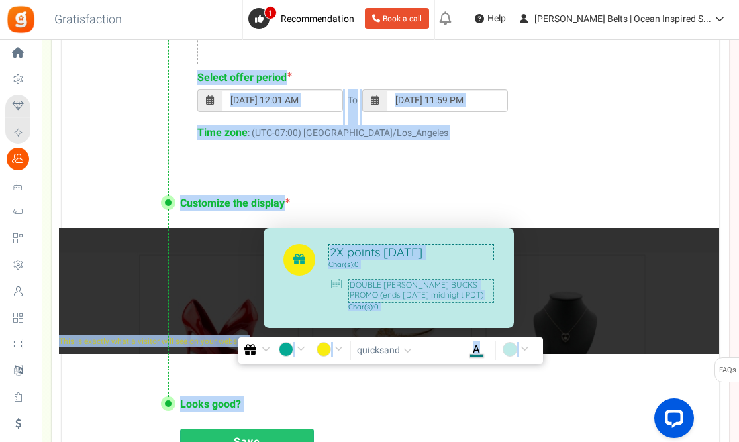
click at [371, 295] on textarea "DOUBLE [PERSON_NAME] BUCKS PROMO (ends [DATE] midnight PDT)" at bounding box center [421, 291] width 146 height 24
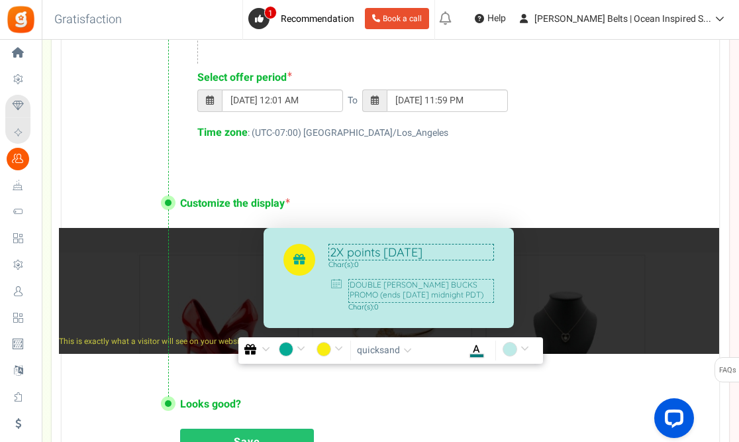
click at [477, 285] on textarea "DOUBLE [PERSON_NAME] BUCKS PROMO (ends [DATE] midnight PDT)" at bounding box center [421, 291] width 146 height 24
click at [360, 294] on textarea "DOUBLE [PERSON_NAME] BUCKS PROMO ([DATE] - [DATE] midnight PDT)" at bounding box center [421, 291] width 146 height 24
click at [481, 297] on textarea "DOUBLE [PERSON_NAME] BUCKS PROMO ([DATE] - [DATE] midnight PDT)" at bounding box center [421, 291] width 146 height 24
click at [491, 287] on textarea "DOUBLE [PERSON_NAME] BUCKS PROMO ([DATE] - [DATE] midnight PDT)" at bounding box center [421, 291] width 146 height 24
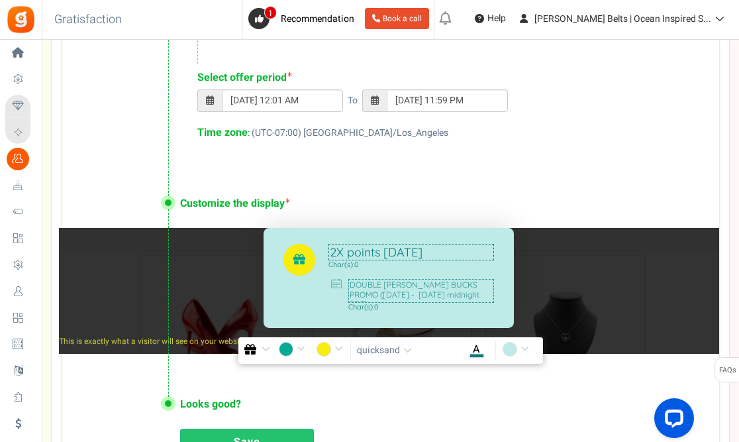
type textarea "DOUBLE [PERSON_NAME] BUCKS PROMO ([DATE] - [DATE] midnight PDT)"
click at [455, 410] on div "Looks good? Proceed to activate 2X points [DATE] ? Save" at bounding box center [391, 424] width 658 height 109
click at [264, 433] on link "Save" at bounding box center [247, 442] width 134 height 28
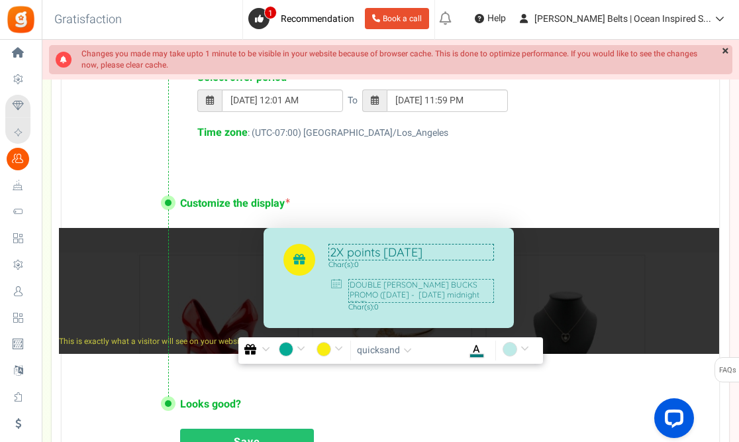
scroll to position [240, 0]
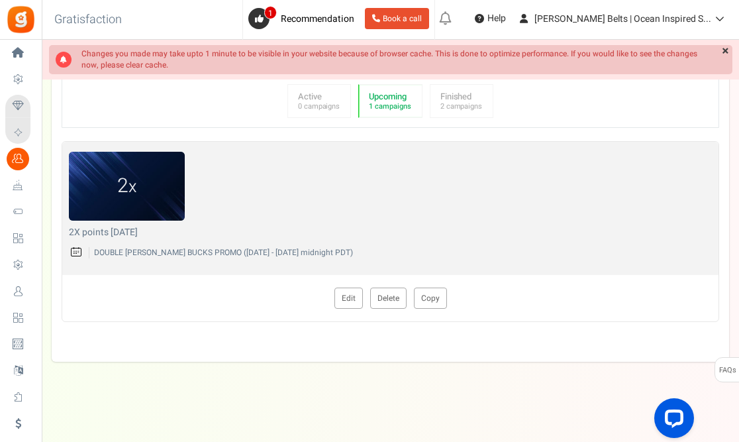
click at [402, 96] on b "Upcoming" at bounding box center [390, 96] width 42 height 11
click at [388, 102] on small "1 campaigns" at bounding box center [390, 106] width 42 height 9
click at [391, 102] on small "1 campaigns" at bounding box center [390, 106] width 42 height 9
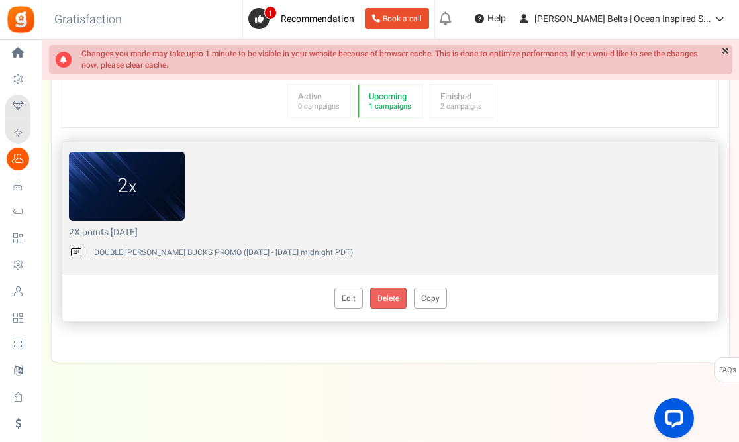
click at [392, 295] on link "Delete" at bounding box center [388, 297] width 36 height 21
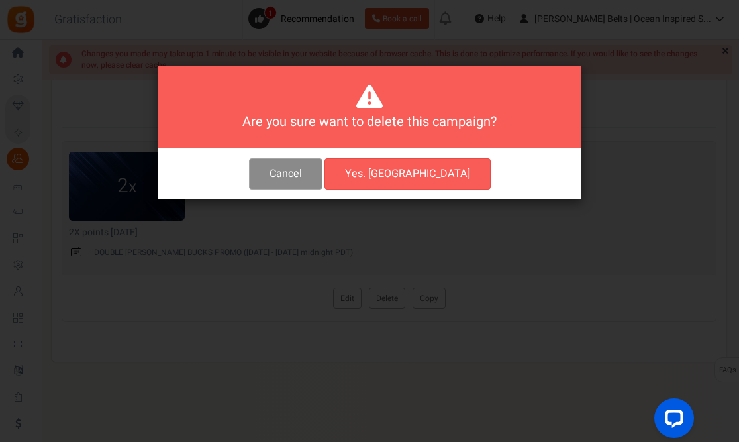
click at [322, 180] on button "Cancel" at bounding box center [286, 173] width 74 height 31
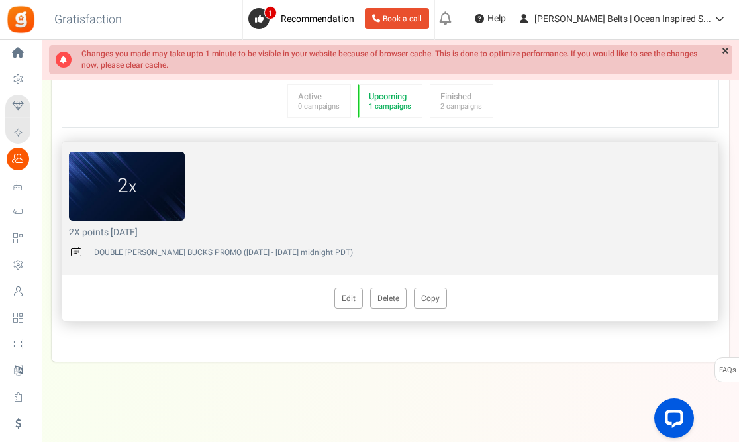
click at [160, 201] on img at bounding box center [127, 186] width 116 height 69
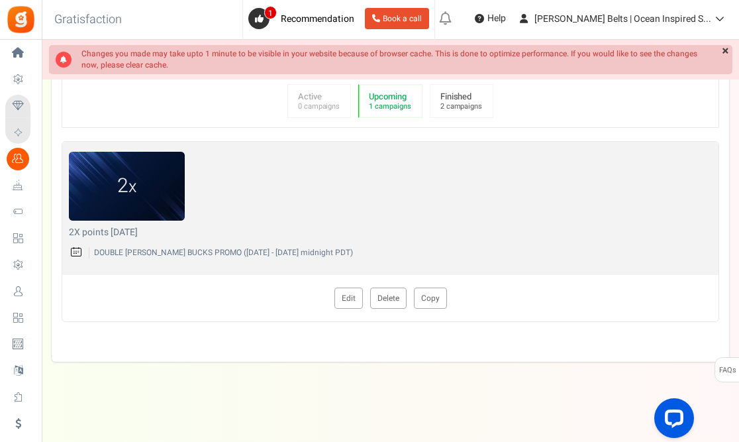
click at [452, 104] on small "2 campaigns" at bounding box center [461, 106] width 42 height 9
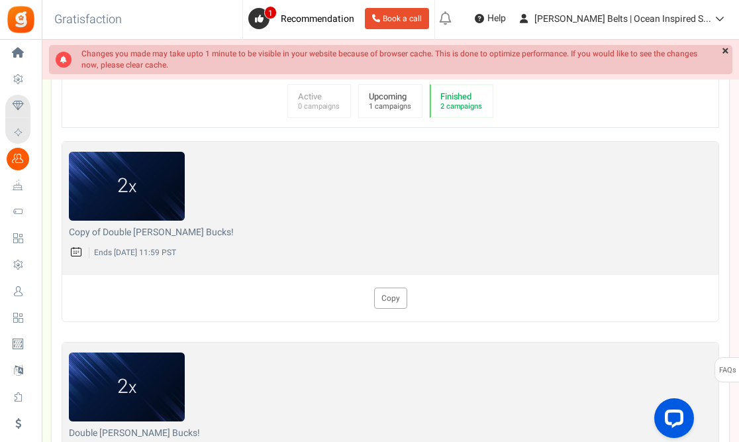
click at [397, 102] on small "1 campaigns" at bounding box center [390, 106] width 42 height 9
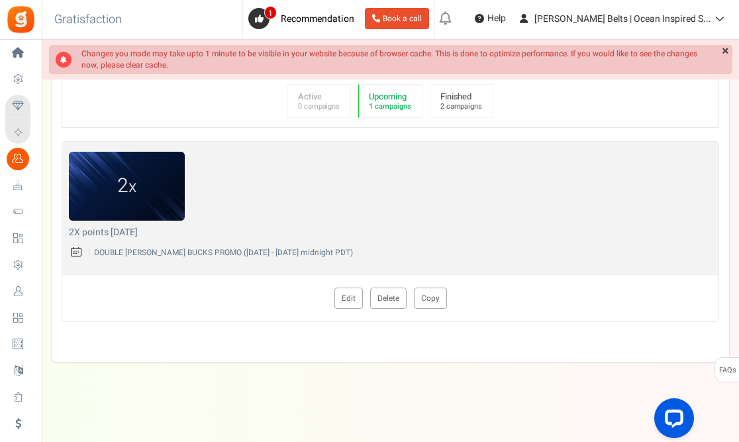
click at [455, 102] on small "2 campaigns" at bounding box center [461, 106] width 42 height 9
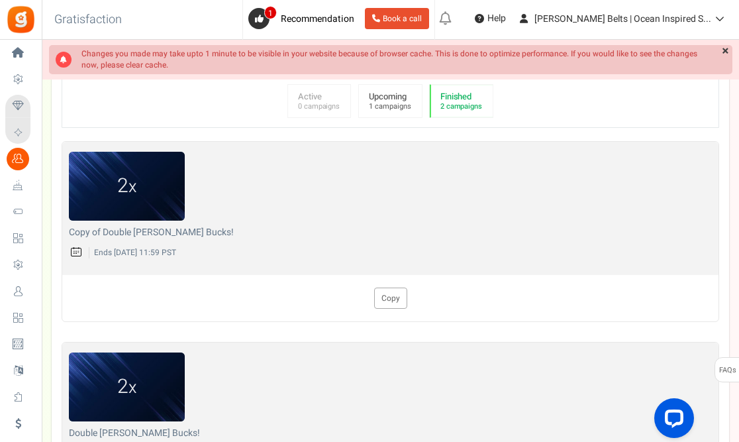
click at [407, 98] on b "Upcoming" at bounding box center [390, 96] width 42 height 11
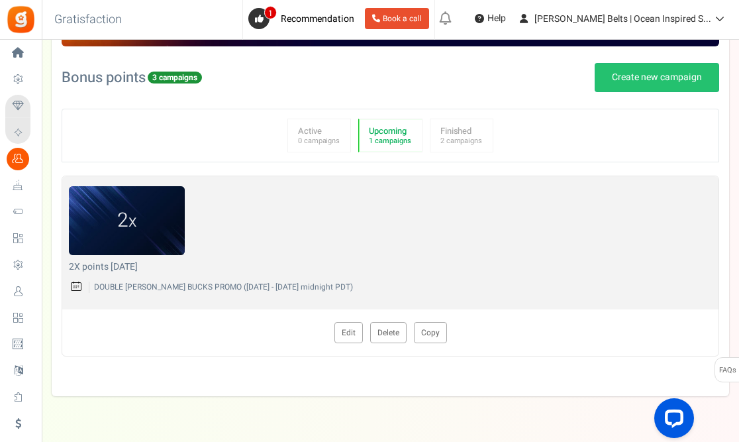
scroll to position [209, 0]
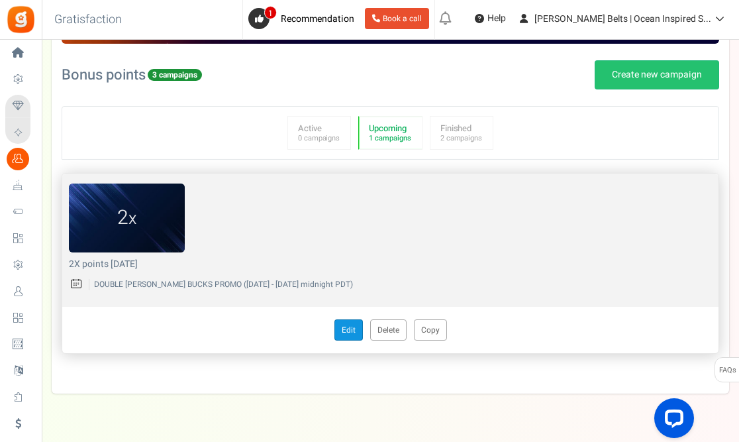
click at [345, 336] on link "Edit" at bounding box center [348, 329] width 28 height 21
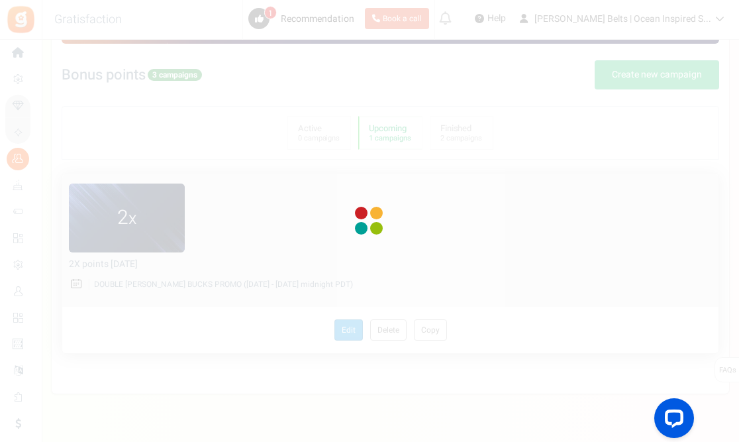
radio input "true"
type input "2"
radio input "true"
type input "[DATE] 12:01 AM"
type input "[DATE] 11:59 PM"
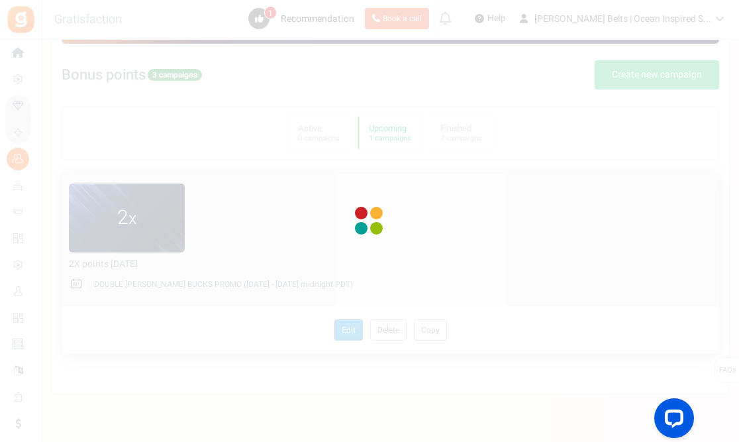
type textarea "2X points [DATE]"
type textarea "DOUBLE [PERSON_NAME] BUCKS PROMO ([DATE] - [DATE] midnight PDT)"
type input "#05aa94"
type input "#f9ed10"
type input "#057c7b"
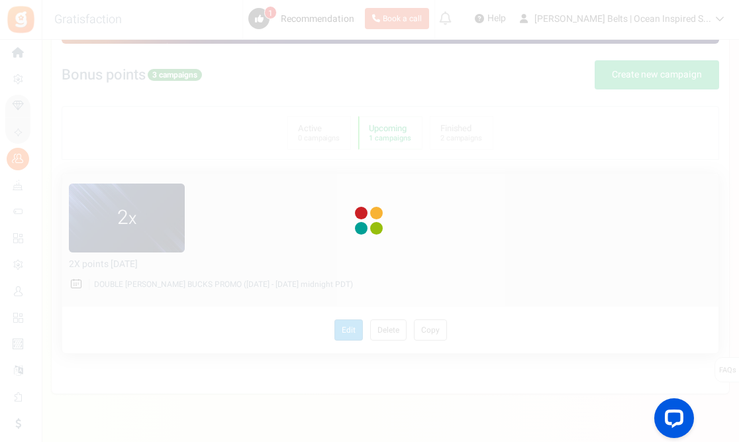
type input "#beeae7"
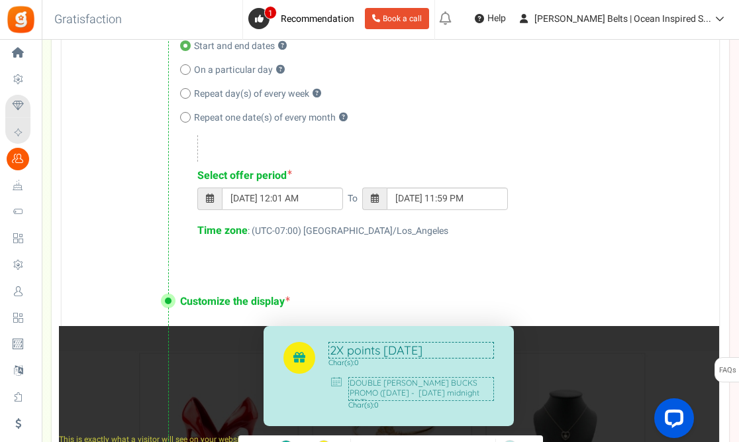
scroll to position [658, 0]
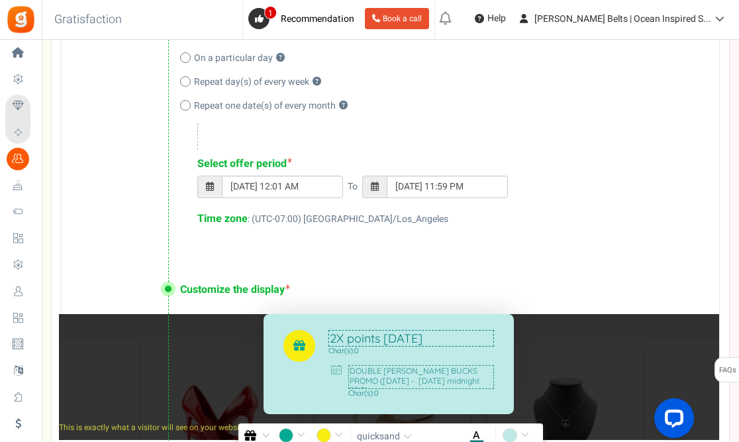
click at [346, 342] on textarea "2X points [DATE]" at bounding box center [411, 338] width 166 height 17
click at [332, 338] on textarea "2X points [DATE]" at bounding box center [411, 338] width 166 height 17
click at [419, 339] on textarea "2X points [DATE]" at bounding box center [411, 338] width 166 height 17
click at [350, 372] on textarea "DOUBLE [PERSON_NAME] BUCKS PROMO ([DATE] - [DATE] midnight PDT)" at bounding box center [421, 377] width 146 height 24
click at [466, 371] on textarea "Get DOUBLE [PERSON_NAME] BUCKS PROMO ([DATE] - [DATE] midnight PDT)" at bounding box center [421, 377] width 146 height 24
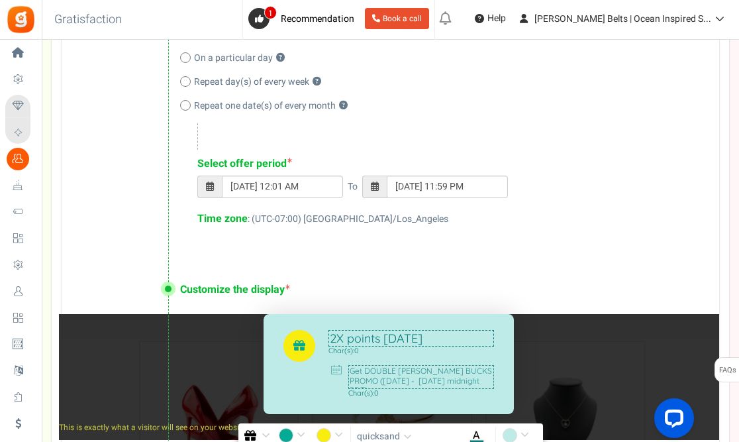
click at [466, 371] on textarea "Get DOUBLE [PERSON_NAME] BUCKS PROMO ([DATE] - [DATE] midnight PDT)" at bounding box center [421, 377] width 146 height 24
click at [467, 382] on textarea "Get DOUBLE [PERSON_NAME] BUCKS when you shop ([DATE] - [DATE] midnight PDT)" at bounding box center [421, 377] width 146 height 24
type textarea "Get DOUBLE [PERSON_NAME] BUCKS when you shop ([DATE] - [DATE] midnight PDT)"
drag, startPoint x: 345, startPoint y: 339, endPoint x: 332, endPoint y: 340, distance: 13.3
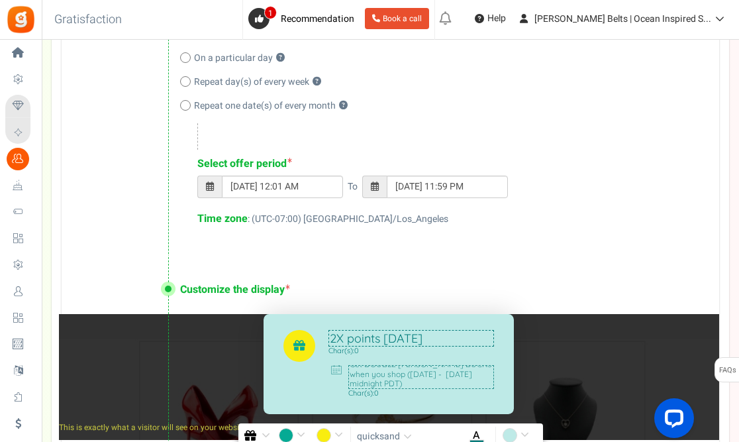
click at [322, 340] on div "2X points [DATE] [PERSON_NAME](s): 0 Get DOUBLE [PERSON_NAME] BUCKS when you sh…" at bounding box center [389, 363] width 250 height 99
click at [381, 337] on textarea "2X points [DATE]" at bounding box center [411, 338] width 166 height 17
drag, startPoint x: 381, startPoint y: 336, endPoint x: 332, endPoint y: 334, distance: 49.0
click at [332, 334] on textarea "2X points [DATE]" at bounding box center [411, 338] width 166 height 17
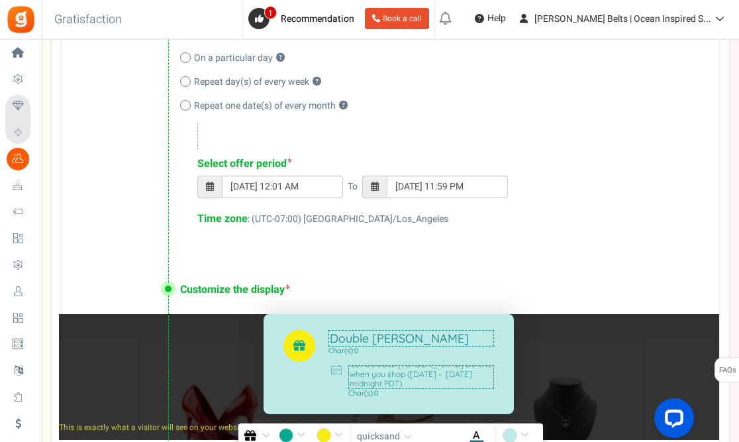
click at [475, 338] on textarea "Double [PERSON_NAME] Bucks [DATE]" at bounding box center [411, 338] width 166 height 17
type textarea "Double [PERSON_NAME] Bucks [DATE]!"
drag, startPoint x: 366, startPoint y: 371, endPoint x: 343, endPoint y: 369, distance: 23.3
click at [348, 369] on div "Get DOUBLE [PERSON_NAME] BUCKS when you shop ([DATE] - [DATE] midnight PDT) Cha…" at bounding box center [421, 381] width 146 height 32
click at [385, 370] on textarea "DOUBLE [PERSON_NAME] BUCKS when you shop ([DATE] - [DATE] midnight PDT)" at bounding box center [421, 377] width 146 height 24
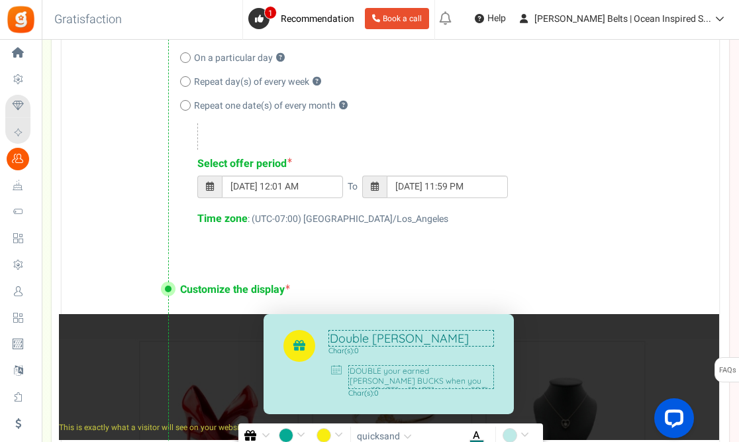
click at [449, 381] on textarea "DOUBLE your earned [PERSON_NAME] BUCKS when you shop ([DATE] - [DATE] midnight …" at bounding box center [421, 377] width 146 height 24
click at [405, 376] on textarea "DOUBLE your earned [PERSON_NAME] BUCKS when you shop ([DATE] - [DATE] midnight …" at bounding box center [421, 377] width 146 height 24
click at [477, 382] on textarea "DOUBLE your earned [PERSON_NAME] BUCKS when you shop. That means you'll get 10%…" at bounding box center [421, 377] width 146 height 24
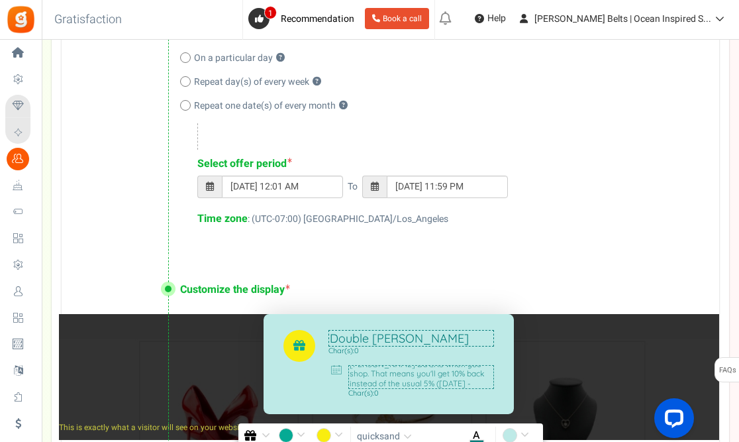
scroll to position [9, 0]
type textarea "DOUBLE your earned [PERSON_NAME] BUCKS when you shop. That means you'll get 10%…"
click at [452, 336] on textarea "Double [PERSON_NAME] Bucks [DATE]!" at bounding box center [411, 338] width 166 height 17
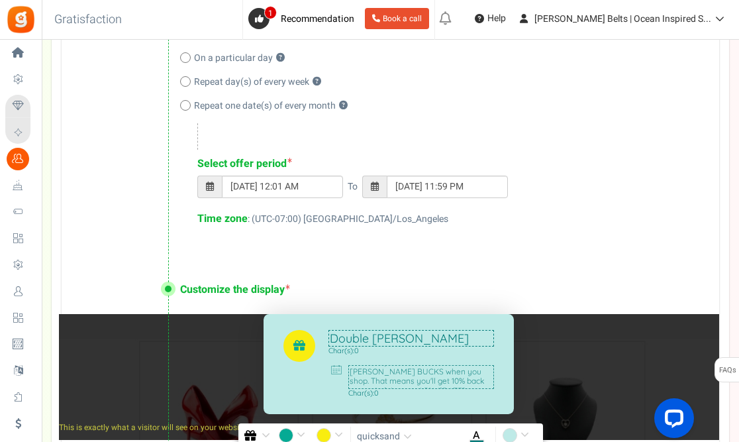
click at [466, 342] on textarea "Double [PERSON_NAME] Bucks Two Days only !" at bounding box center [411, 338] width 166 height 17
click at [366, 338] on textarea "Double [PERSON_NAME] Bucks Two Days only !" at bounding box center [411, 338] width 166 height 17
click at [424, 342] on textarea "Double [PERSON_NAME] Bucks Two Days Only !" at bounding box center [411, 338] width 166 height 17
click at [422, 375] on textarea "DOUBLE your earned [PERSON_NAME] BUCKS when you shop. That means you'll get 10%…" at bounding box center [421, 377] width 146 height 24
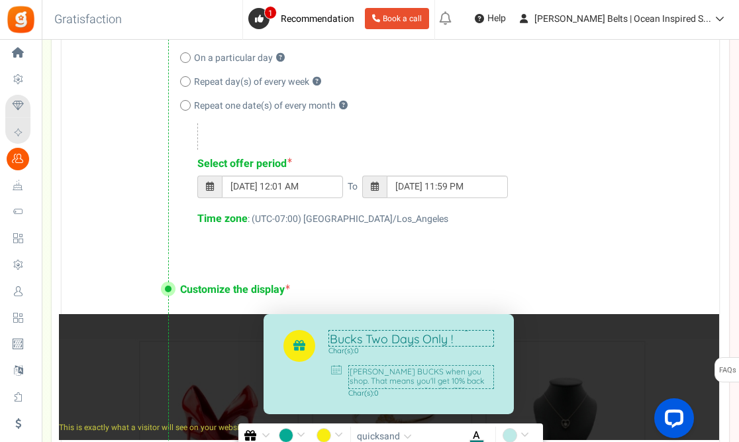
click at [368, 354] on span "Char(s): 0" at bounding box center [411, 350] width 166 height 9
click at [487, 338] on textarea "Double [PERSON_NAME] Bucks Two Days Only !" at bounding box center [411, 338] width 166 height 17
drag, startPoint x: 420, startPoint y: 338, endPoint x: 438, endPoint y: 335, distance: 18.8
click at [438, 335] on textarea "Double [PERSON_NAME] Bucks Two Days Only !" at bounding box center [411, 338] width 166 height 17
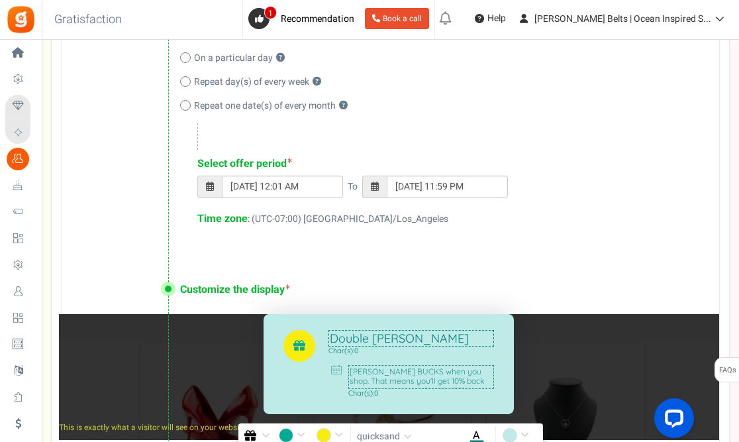
click at [450, 336] on textarea "Double [PERSON_NAME] Bucks Two Days Only !" at bounding box center [411, 338] width 166 height 17
click at [459, 344] on textarea "Double [PERSON_NAME] Bucks 2 Days Only !" at bounding box center [411, 338] width 166 height 17
drag, startPoint x: 432, startPoint y: 339, endPoint x: 443, endPoint y: 339, distance: 10.6
click at [443, 339] on textarea "Double [PERSON_NAME] Bucks 2 Days Only !" at bounding box center [411, 338] width 166 height 17
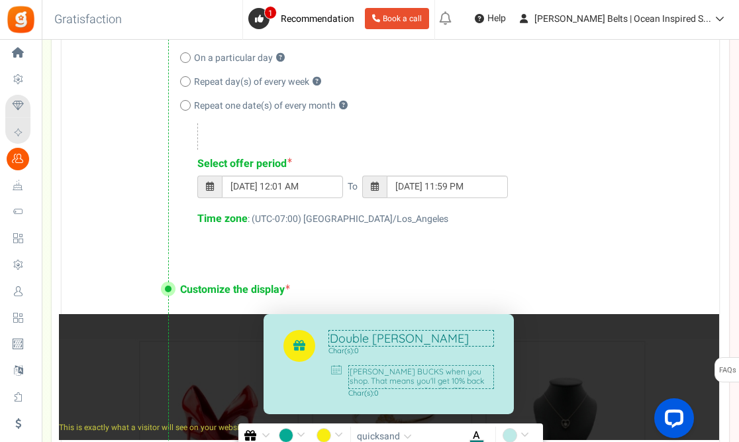
click at [443, 339] on textarea "Double [PERSON_NAME] Bucks 2 Days Only !" at bounding box center [411, 338] width 166 height 17
drag, startPoint x: 439, startPoint y: 337, endPoint x: 485, endPoint y: 337, distance: 45.7
click at [485, 338] on textarea "Double [PERSON_NAME] Bucks 2 Days Only !" at bounding box center [411, 338] width 166 height 17
click at [454, 339] on textarea "Double [PERSON_NAME] Bucks Only !" at bounding box center [411, 338] width 166 height 17
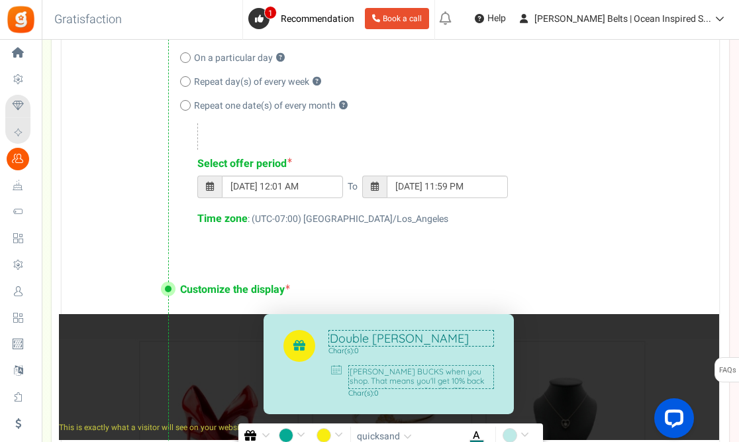
type textarea "Double [PERSON_NAME] Bucks Promo!"
click at [383, 375] on textarea "DOUBLE your earned [PERSON_NAME] BUCKS when you shop. That means you'll get 10%…" at bounding box center [421, 377] width 146 height 24
drag, startPoint x: 493, startPoint y: 372, endPoint x: 493, endPoint y: 379, distance: 6.7
click at [493, 379] on textarea "DOUBLE your earned [PERSON_NAME] BUCKS when you shop. That means you'll get 10%…" at bounding box center [421, 377] width 146 height 24
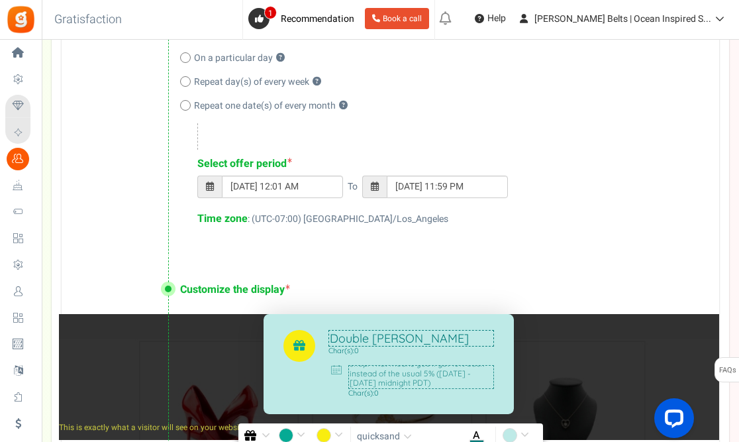
click at [428, 381] on textarea "DOUBLE your earned [PERSON_NAME] BUCKS when you shop. That means you'll get 10%…" at bounding box center [421, 377] width 146 height 24
drag, startPoint x: 483, startPoint y: 383, endPoint x: 405, endPoint y: 379, distance: 78.2
click at [405, 379] on textarea "DOUBLE your earned [PERSON_NAME] BUCKS when you shop. That means you'll get 10%…" at bounding box center [421, 377] width 146 height 24
click at [402, 383] on textarea "DOUBLE your earned [PERSON_NAME] BUCKS when you shop. That means you'll get 10%…" at bounding box center [421, 377] width 146 height 24
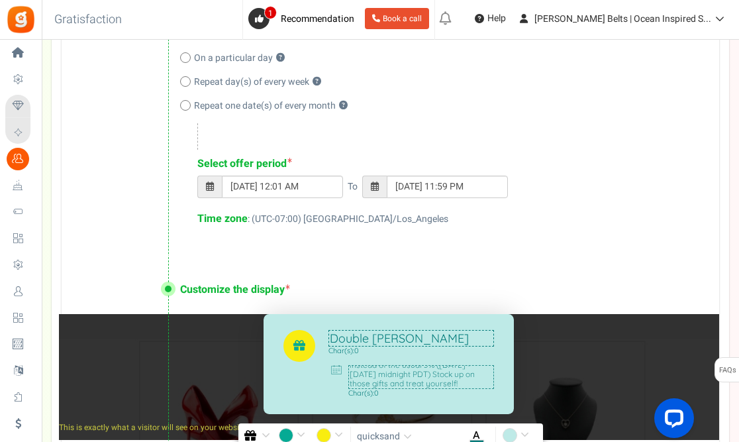
click at [415, 385] on textarea "DOUBLE your earned [PERSON_NAME] BUCKS when you shop. That means you'll get 10%…" at bounding box center [421, 377] width 146 height 24
click at [411, 371] on textarea "DOUBLE your earned [PERSON_NAME] BUCKS when you shop. That means you'll get 10%…" at bounding box center [421, 377] width 146 height 24
click at [458, 371] on textarea "DOUBLE your [PERSON_NAME] BUCKS when you shop. That means you'll get 10% back i…" at bounding box center [421, 377] width 146 height 24
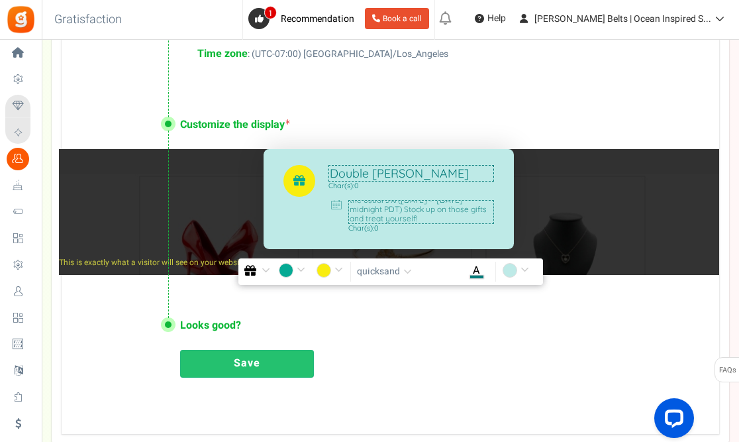
scroll to position [826, 0]
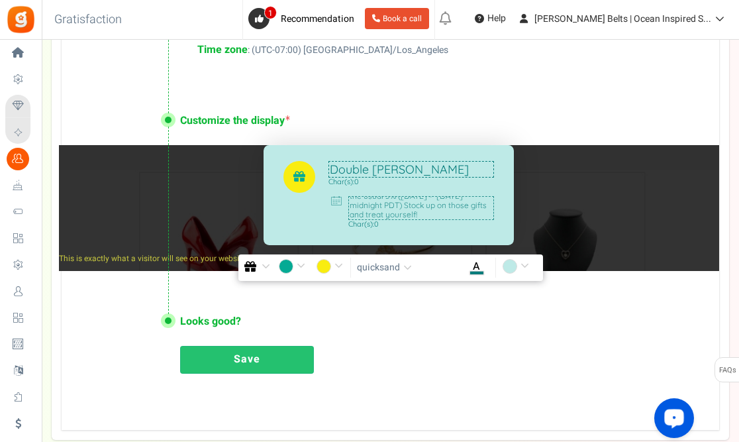
type textarea "DOUBLE your [PERSON_NAME] BUCKS earned when you shop. That means you'll get 10%…"
click at [274, 354] on link "Save" at bounding box center [247, 360] width 134 height 28
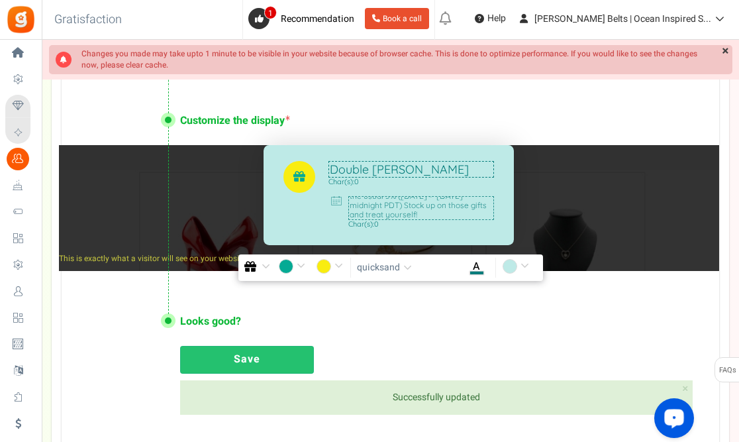
scroll to position [252, 0]
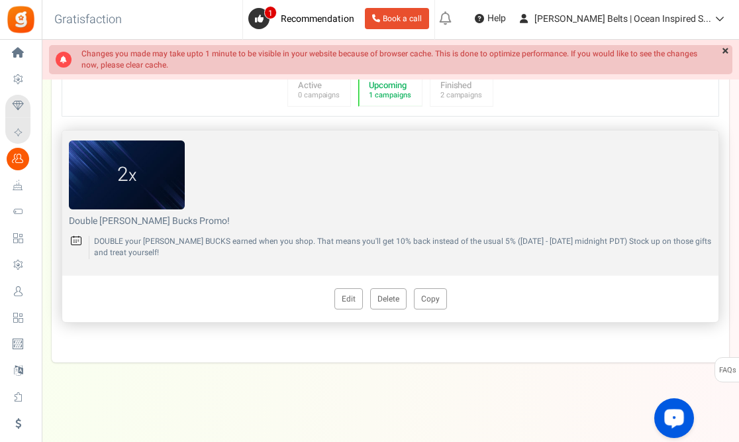
click at [133, 204] on img at bounding box center [127, 174] width 116 height 69
click at [123, 181] on figcaption "2 x" at bounding box center [127, 174] width 116 height 28
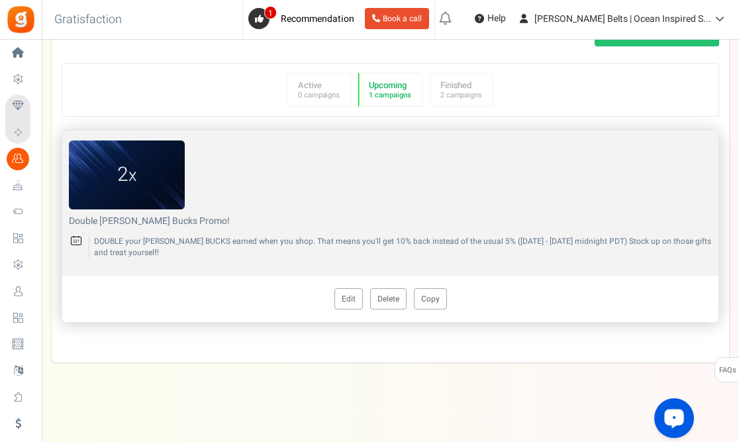
click at [122, 201] on img at bounding box center [127, 174] width 116 height 69
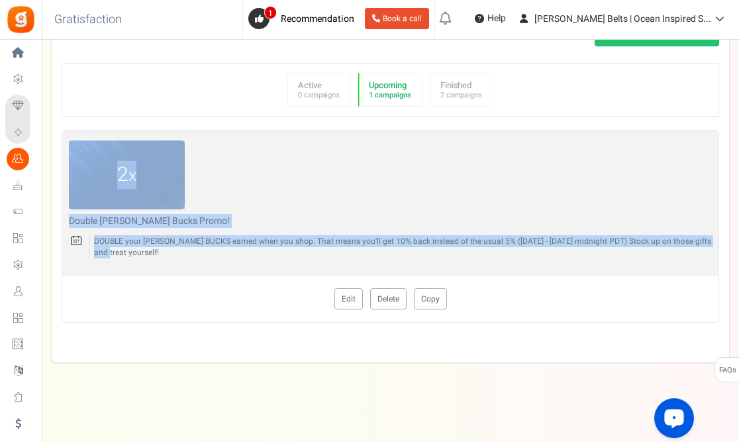
drag, startPoint x: 738, startPoint y: 207, endPoint x: 738, endPoint y: 242, distance: 35.1
click at [738, 242] on div "Campaign setup Points setup New Etsy Earn Referral Reward reviews WOO LOOX [DOM…" at bounding box center [390, 104] width 697 height 516
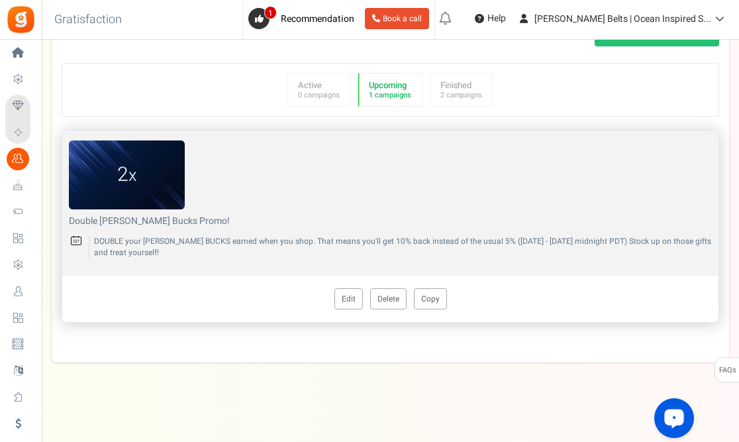
click at [172, 255] on p "DOUBLE your [PERSON_NAME] BUCKS earned when you shop. That means you'll get 10%…" at bounding box center [400, 247] width 623 height 23
click at [347, 298] on link "Edit" at bounding box center [348, 298] width 28 height 21
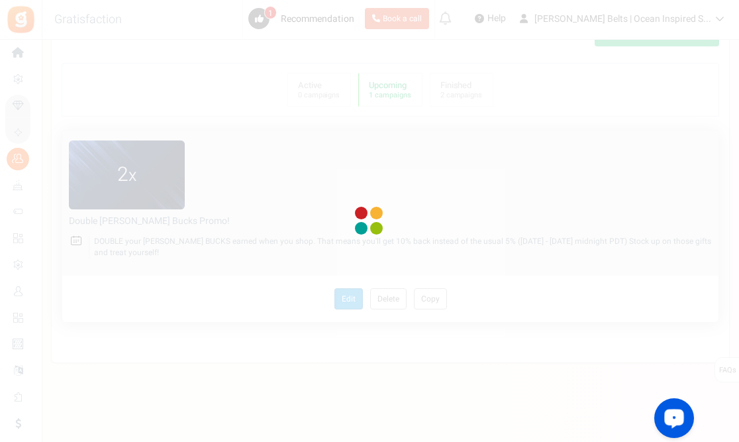
radio input "true"
type input "2"
radio input "true"
type input "[DATE] 12:01 AM"
type input "[DATE] 11:59 PM"
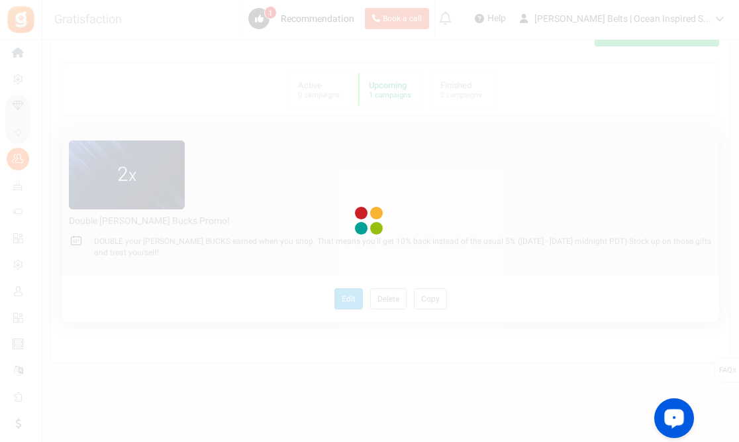
type textarea "Double [PERSON_NAME] Bucks Promo!"
type textarea "DOUBLE your [PERSON_NAME] BUCKS earned when you shop. That means you'll get 10%…"
type input "#05aa94"
type input "#f9ed10"
type input "#057c7b"
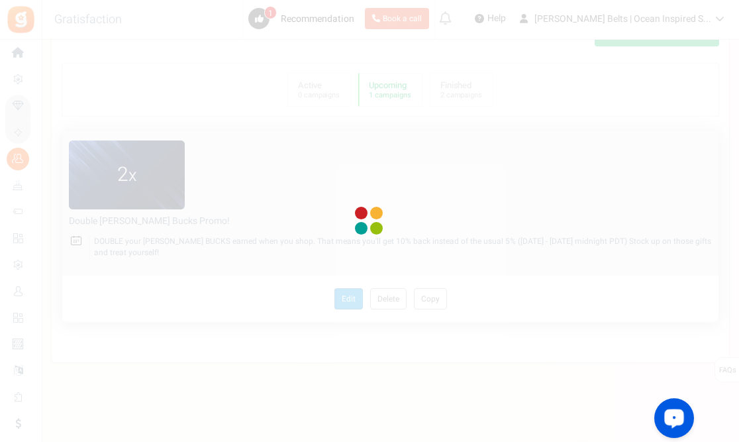
type input "#beeae7"
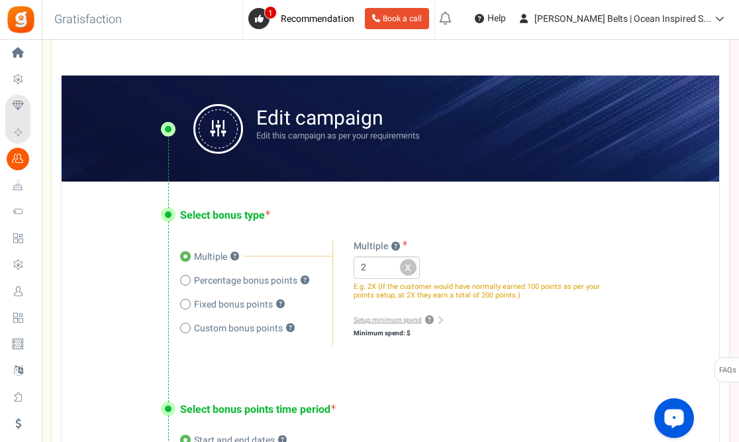
drag, startPoint x: 738, startPoint y: 146, endPoint x: 726, endPoint y: 190, distance: 45.3
click at [726, 190] on div "Under maintenance we will be back soon We apologize for any inconvenience. The …" at bounding box center [390, 401] width 697 height 1226
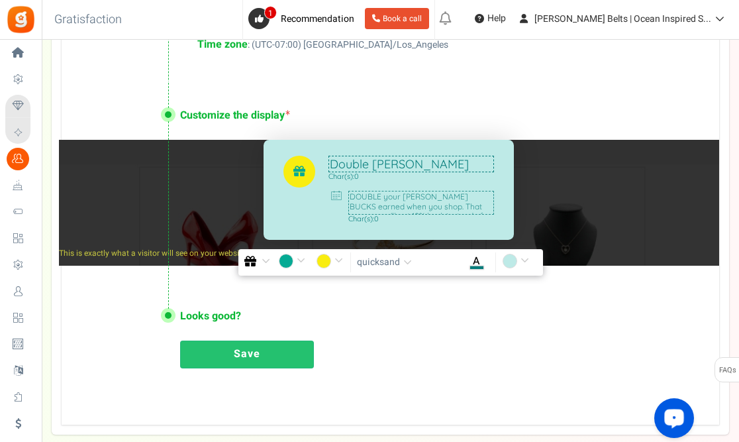
scroll to position [834, 0]
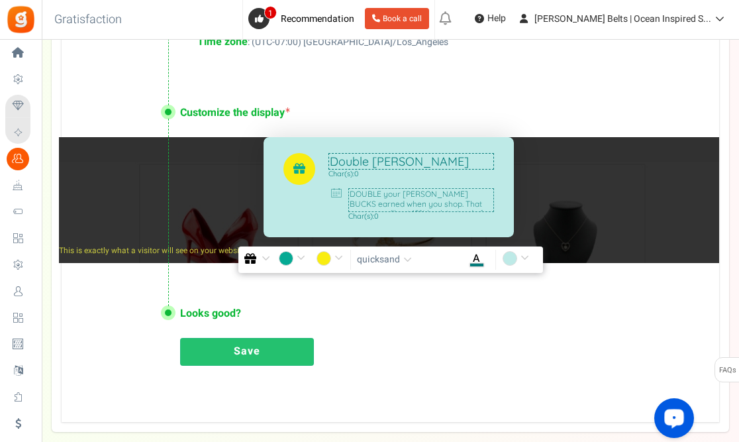
drag, startPoint x: 352, startPoint y: 193, endPoint x: 407, endPoint y: 203, distance: 56.6
click at [407, 203] on textarea "DOUBLE your [PERSON_NAME] BUCKS earned when you shop. That means you'll get 10%…" at bounding box center [421, 200] width 146 height 24
drag, startPoint x: 452, startPoint y: 202, endPoint x: 326, endPoint y: 189, distance: 127.2
click at [326, 189] on div "Double [PERSON_NAME] Bucks Promo! Char(s): 0 DOUBLE your [PERSON_NAME] BUCKS ea…" at bounding box center [389, 186] width 250 height 99
drag, startPoint x: 418, startPoint y: 194, endPoint x: 451, endPoint y: 197, distance: 33.2
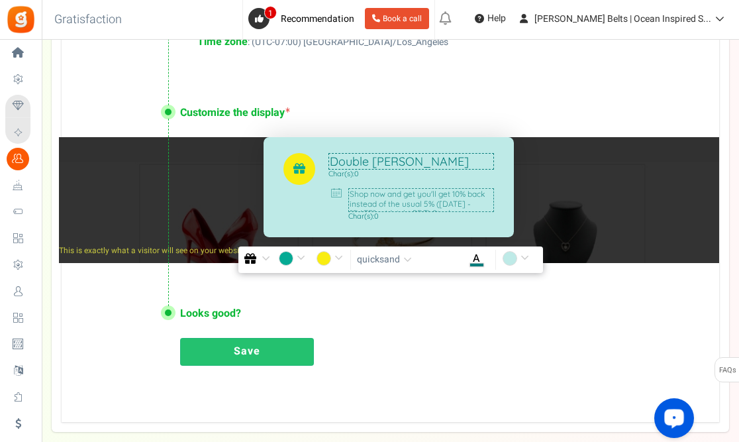
click at [451, 197] on textarea "Shop now and get you'll get 10% back instead of the usual 5% ([DATE] - [DATE] m…" at bounding box center [421, 200] width 146 height 24
drag, startPoint x: 493, startPoint y: 199, endPoint x: 491, endPoint y: 206, distance: 6.9
click at [491, 206] on textarea "Shop now and get 10% back instead of the usual 5% ([DATE] - [DATE] midnight PDT…" at bounding box center [421, 200] width 146 height 24
click at [411, 205] on textarea "Shop now and get 10% back instead of the usual 5% ([DATE] - [DATE] midnight PDT…" at bounding box center [421, 200] width 146 height 24
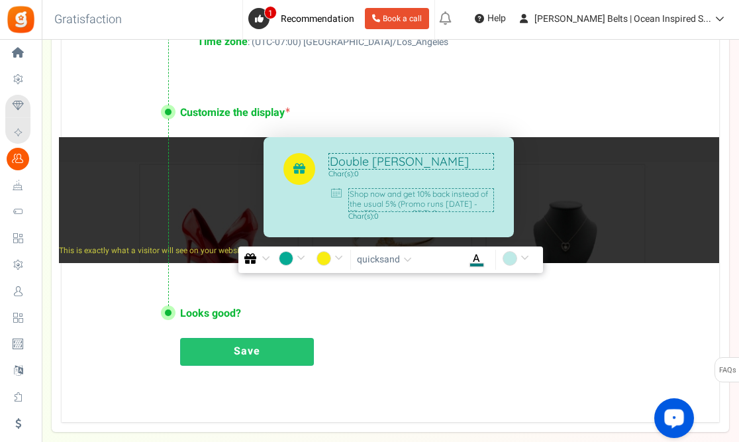
drag, startPoint x: 452, startPoint y: 203, endPoint x: 411, endPoint y: 203, distance: 41.1
click at [411, 203] on textarea "Shop now and get 10% back instead of the usual 5% (Promo runs [DATE] - [DATE] m…" at bounding box center [421, 200] width 146 height 24
click at [432, 203] on textarea "Shop now and get 10% back instead of the usual 5% (Two days only: [DATE] - [DAT…" at bounding box center [421, 200] width 146 height 24
click at [473, 205] on textarea "Shop now and get 10% back instead of the usual 5% (Two days only: [DATE] - [DAT…" at bounding box center [421, 200] width 146 height 24
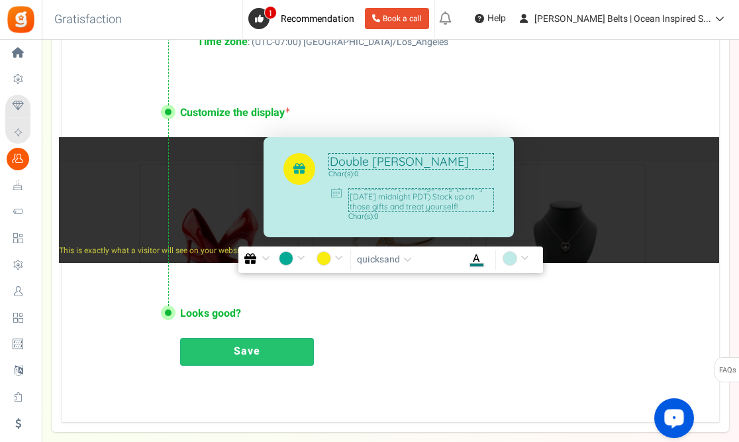
scroll to position [26, 0]
type textarea "Shop now and get 10% back instead of the usual 5% (Two days only: [DATE] - [DAT…"
click at [470, 328] on div "Looks good? Proceed to activate Double [PERSON_NAME] Bucks Promo! ? Save" at bounding box center [391, 333] width 658 height 109
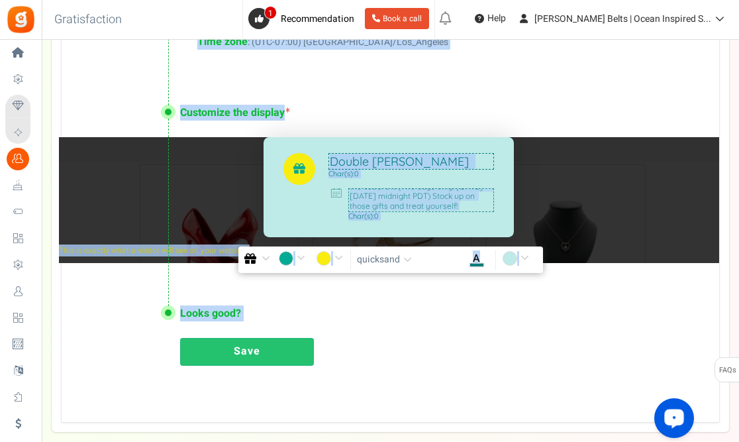
drag, startPoint x: 738, startPoint y: 321, endPoint x: 760, endPoint y: 256, distance: 68.9
click at [258, 351] on link "Save" at bounding box center [247, 352] width 134 height 28
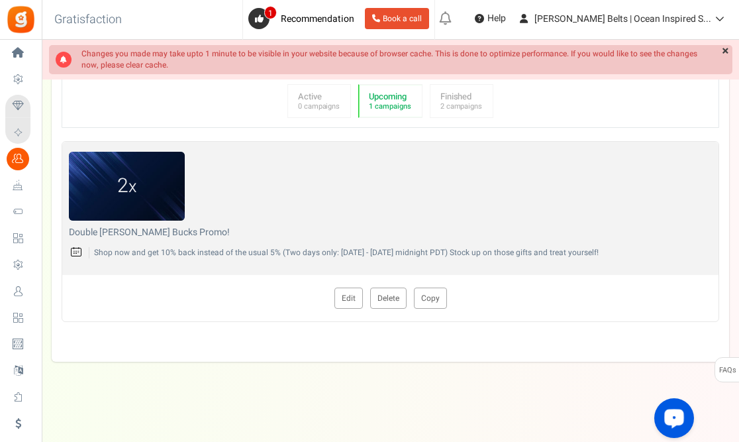
scroll to position [240, 0]
click at [675, 417] on icon "Open LiveChat chat widget" at bounding box center [674, 417] width 13 height 9
click at [332, 411] on div "View less View more × [NEW!] Include taxes and shipping when rewarding points f…" at bounding box center [369, 120] width 739 height 642
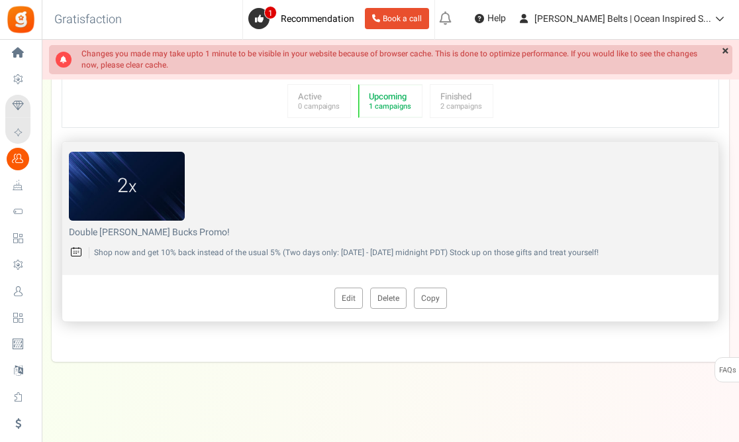
click at [358, 193] on div "2 x" at bounding box center [390, 186] width 643 height 69
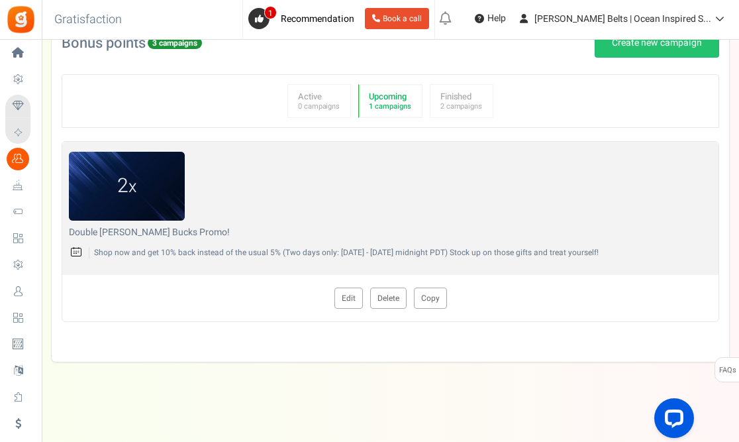
click at [391, 103] on small "1 campaigns" at bounding box center [390, 106] width 42 height 9
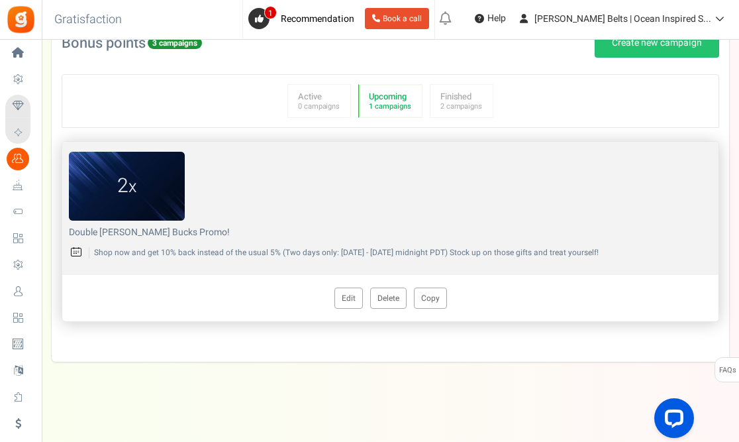
click at [89, 250] on p "Shop now and get 10% back instead of the usual 5% (Two days only: [DATE] - [DAT…" at bounding box center [400, 252] width 623 height 11
